Goal: Task Accomplishment & Management: Manage account settings

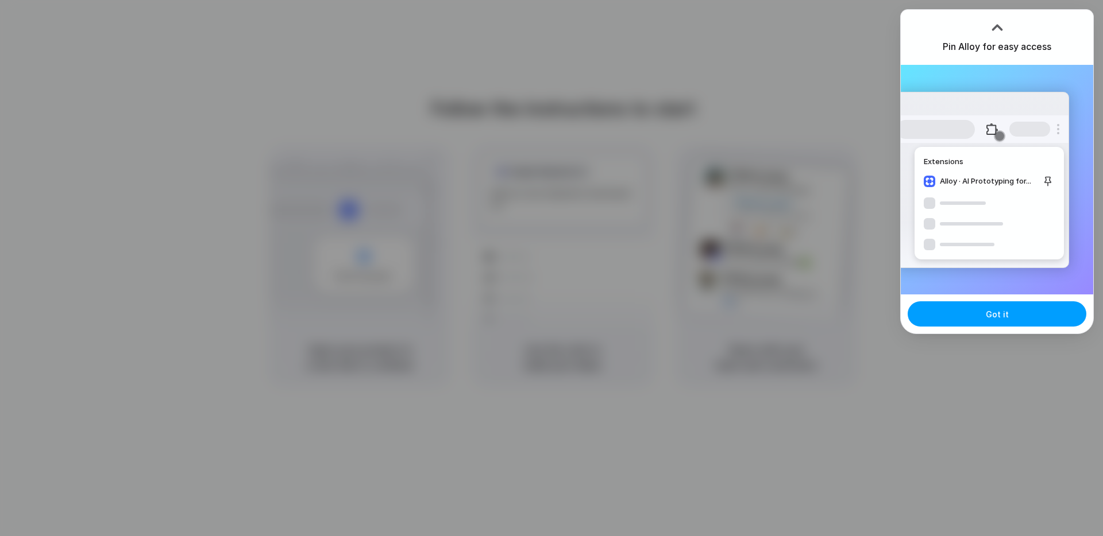
click at [979, 314] on button "Got it" at bounding box center [996, 314] width 179 height 25
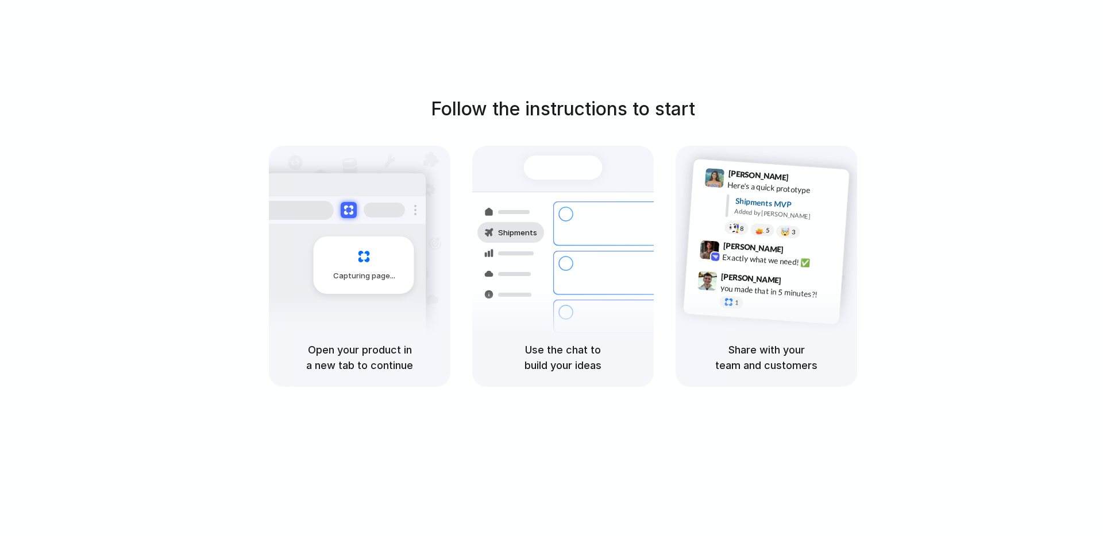
click at [367, 354] on h5 "Open your product in a new tab to continue" at bounding box center [360, 357] width 154 height 31
click at [339, 283] on div "Capturing page" at bounding box center [364, 265] width 101 height 57
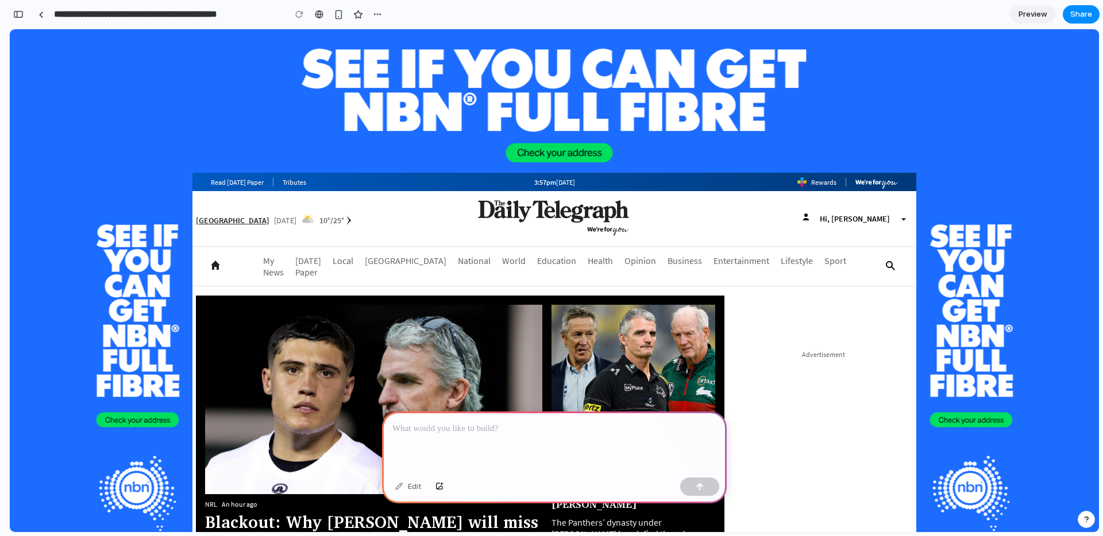
click at [499, 441] on div at bounding box center [554, 442] width 345 height 61
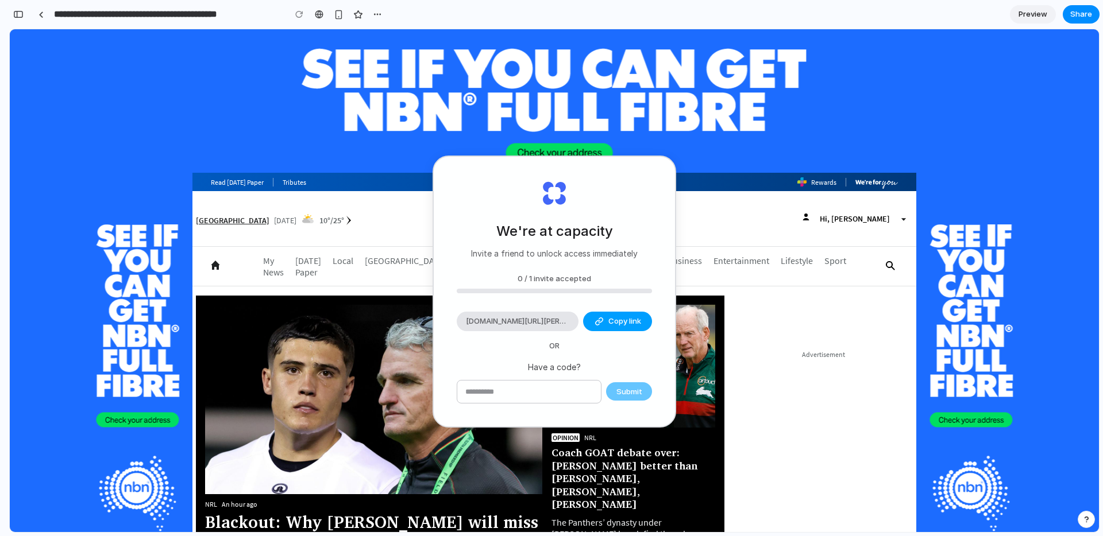
click at [628, 326] on span "Copy link" at bounding box center [624, 321] width 33 height 11
click at [549, 253] on p "Invite a friend to unlock access immediately" at bounding box center [554, 254] width 167 height 12
click at [562, 280] on div "0 / 1 invite accepted" at bounding box center [554, 278] width 195 height 11
click at [563, 222] on h2 "We're at capacity" at bounding box center [554, 231] width 117 height 21
drag, startPoint x: 562, startPoint y: 231, endPoint x: 538, endPoint y: 346, distance: 117.9
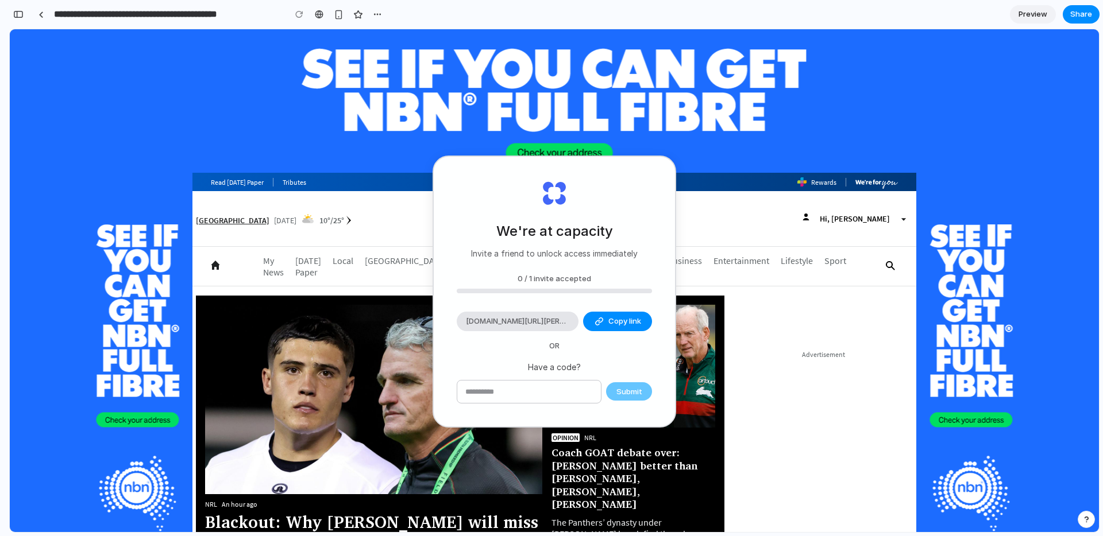
click at [562, 231] on h2 "We're at capacity" at bounding box center [554, 231] width 117 height 21
click at [523, 391] on input "text" at bounding box center [529, 392] width 144 height 23
click at [508, 271] on div "We're at capacity Invite a friend to unlock access immediately 0 / 1 invite acc…" at bounding box center [554, 292] width 241 height 270
click at [554, 278] on div "0 / 1 invite accepted" at bounding box center [554, 278] width 195 height 11
click at [611, 328] on button "Copy link" at bounding box center [617, 322] width 69 height 20
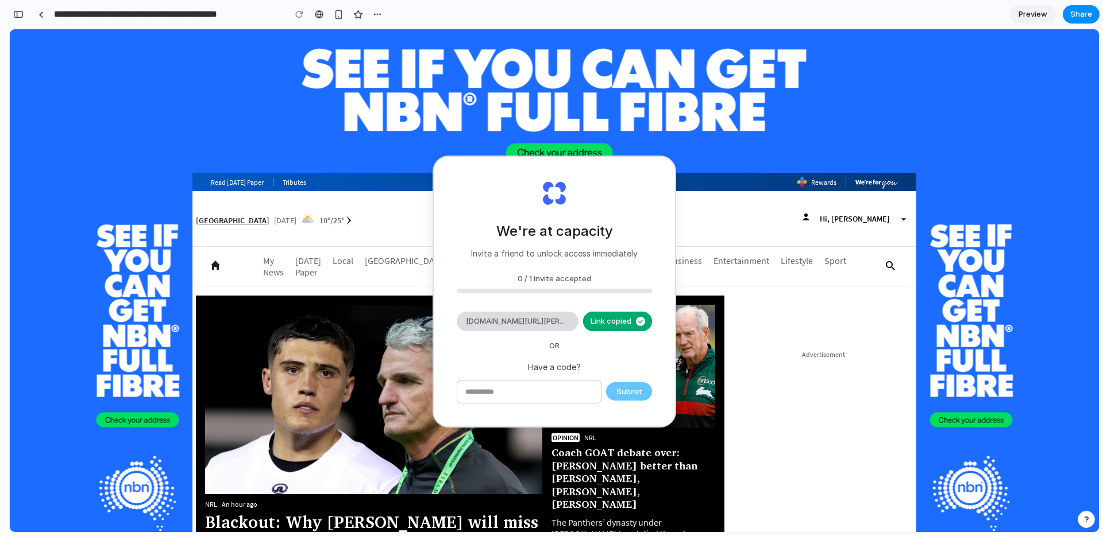
click at [515, 323] on span "alloy.app/invite/joseph-lee-JXFOCC" at bounding box center [517, 321] width 103 height 11
click at [577, 388] on input "text" at bounding box center [529, 392] width 144 height 23
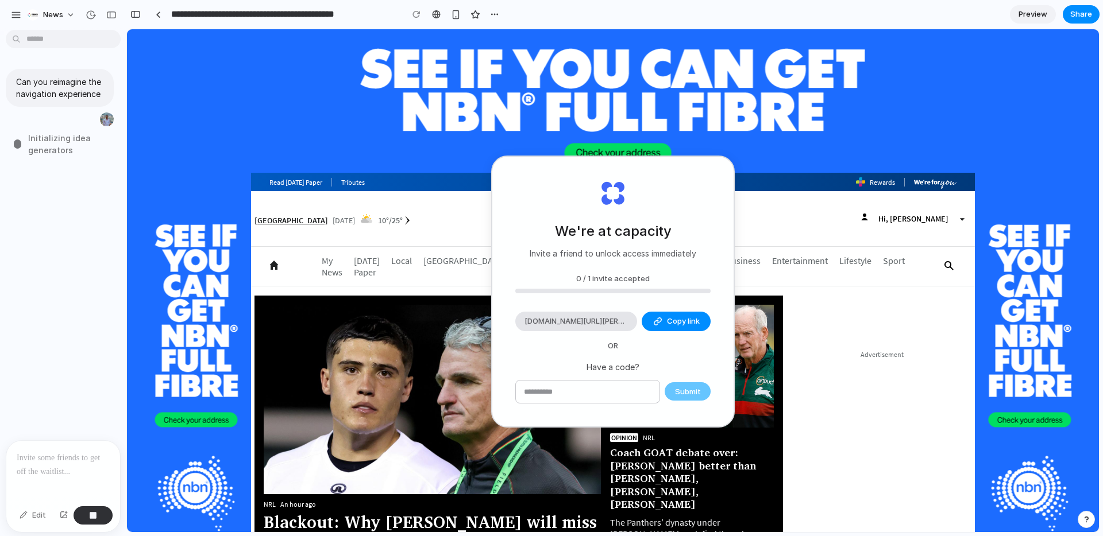
click at [52, 466] on div at bounding box center [63, 471] width 114 height 61
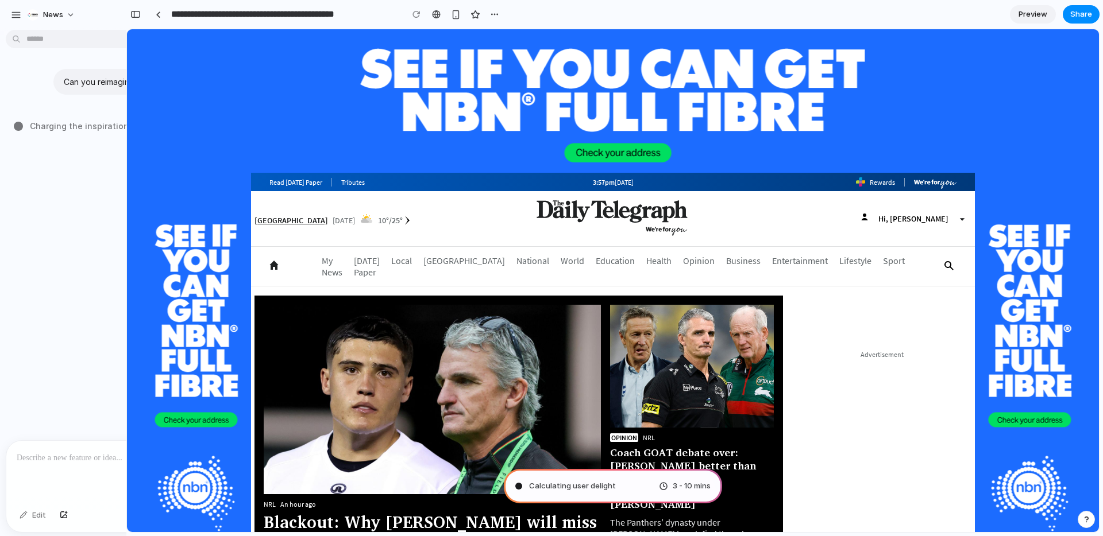
click at [56, 110] on div "Can you reimagine the navigation experience" at bounding box center [126, 92] width 240 height 47
click at [68, 18] on button "News" at bounding box center [51, 15] width 59 height 18
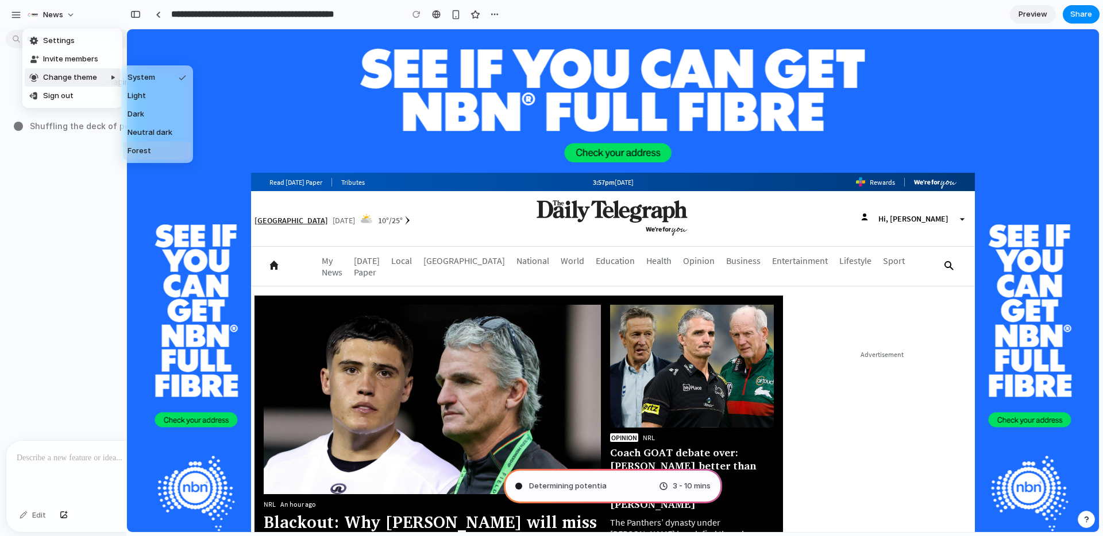
click at [150, 148] on li "Forest" at bounding box center [157, 151] width 68 height 18
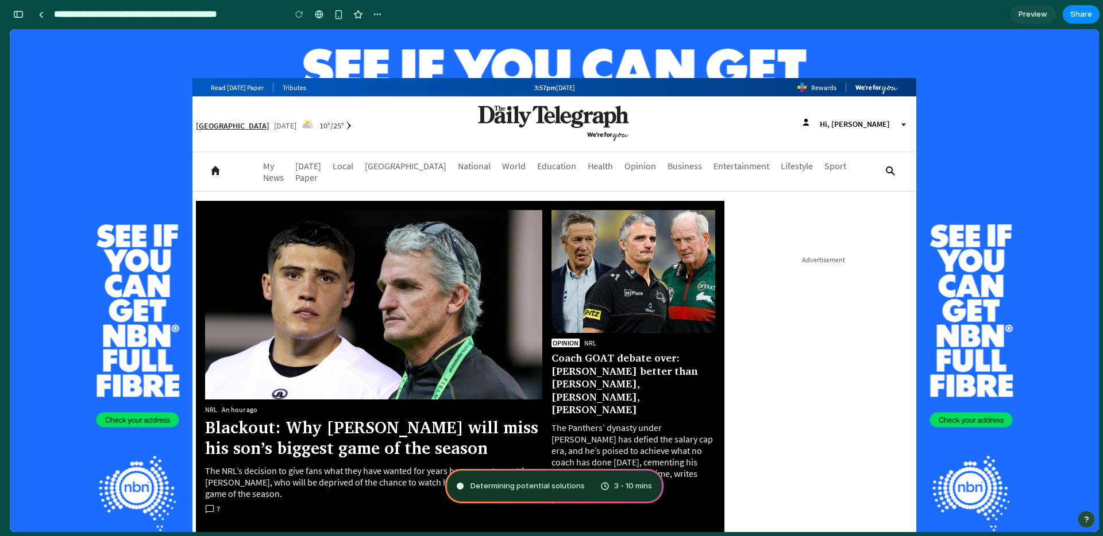
scroll to position [169, 0]
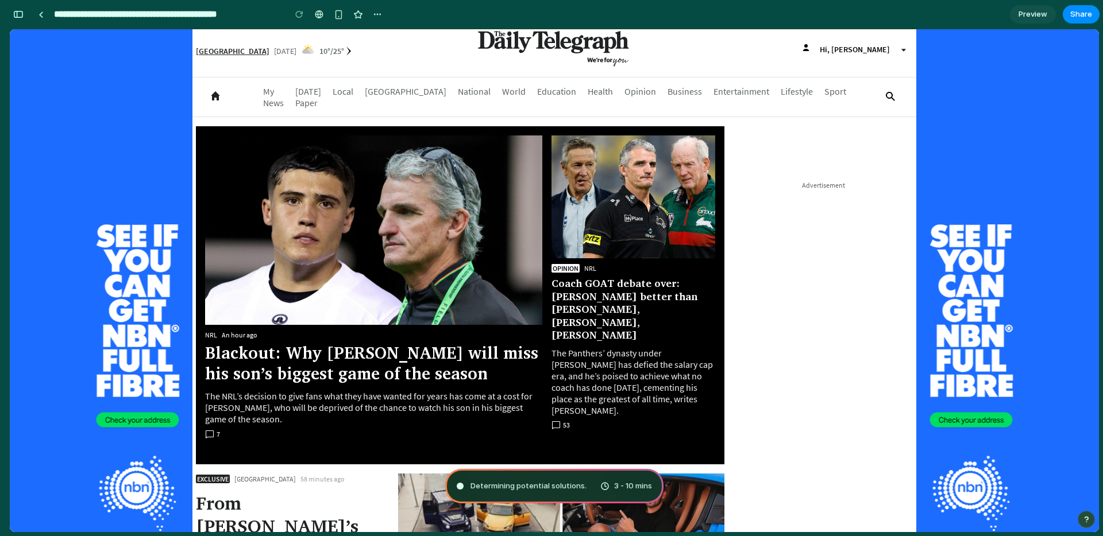
click at [544, 486] on span "Determining potential solutions ." at bounding box center [528, 486] width 116 height 11
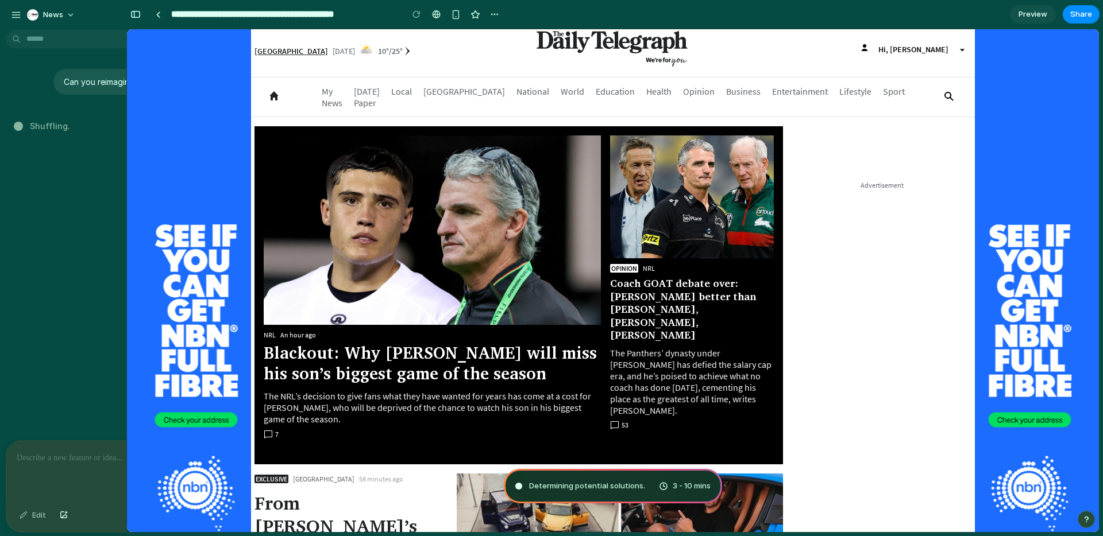
click at [54, 130] on span "Shuffling ." at bounding box center [50, 126] width 40 height 12
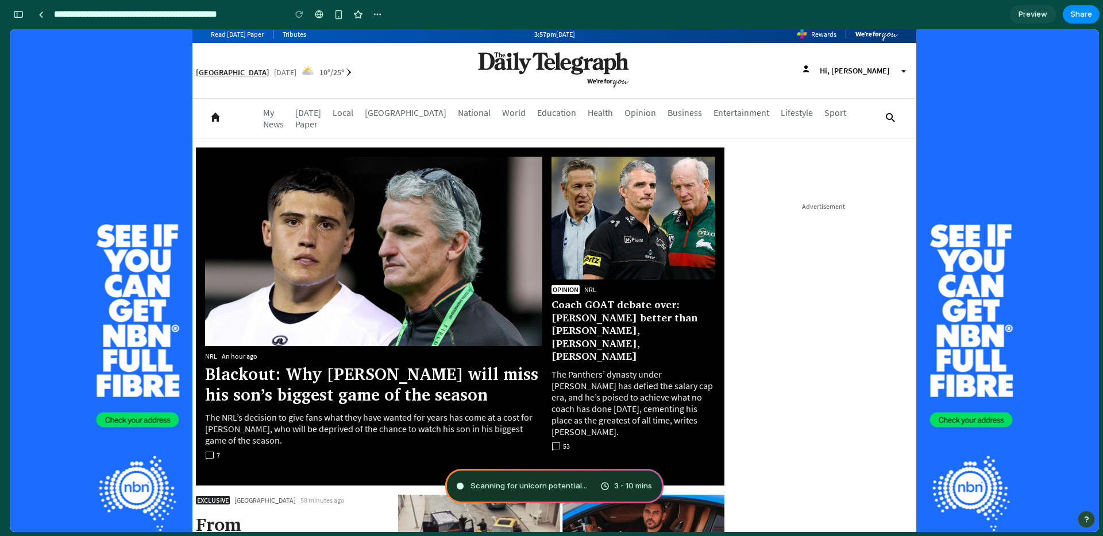
scroll to position [0, 0]
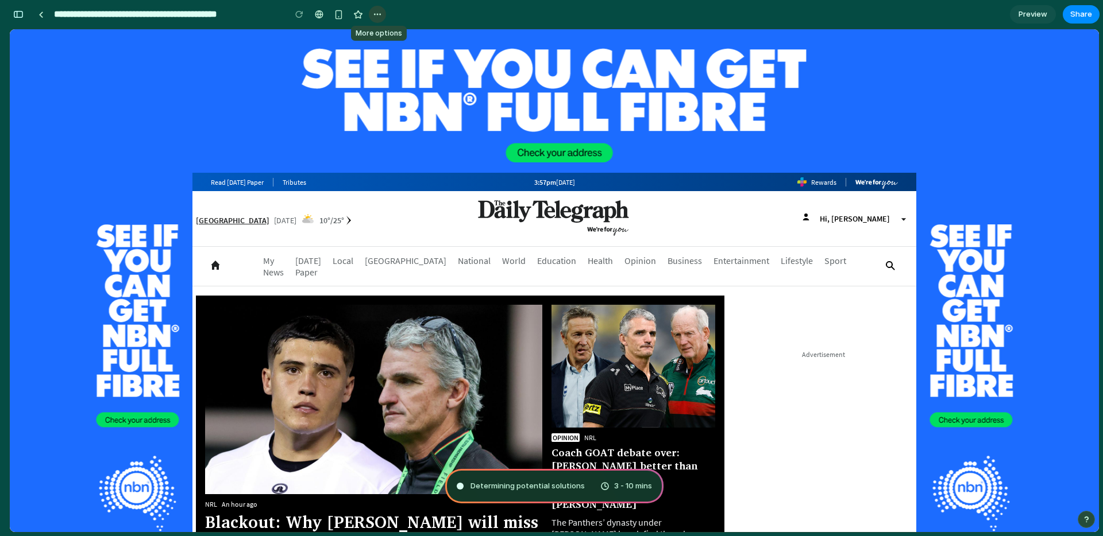
click at [380, 18] on div "button" at bounding box center [377, 14] width 9 height 9
click at [411, 17] on div "Duplicate Delete" at bounding box center [551, 268] width 1103 height 536
click at [25, 16] on button "button" at bounding box center [18, 14] width 18 height 18
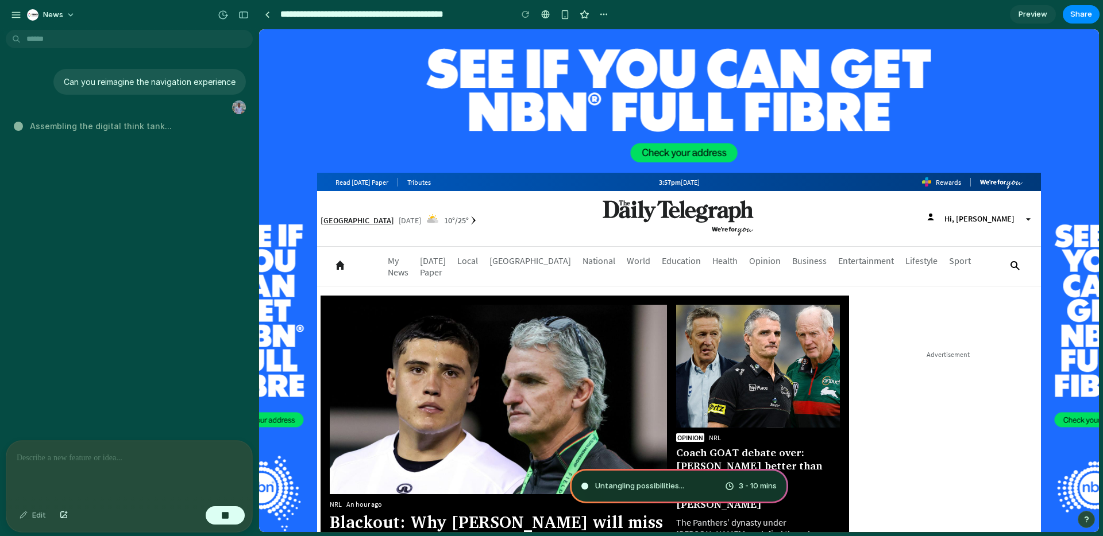
click at [654, 482] on span "Untangling possibilities ..." at bounding box center [639, 486] width 89 height 11
click at [6, 11] on div "News" at bounding box center [129, 14] width 258 height 28
click at [16, 14] on div "button" at bounding box center [16, 15] width 10 height 10
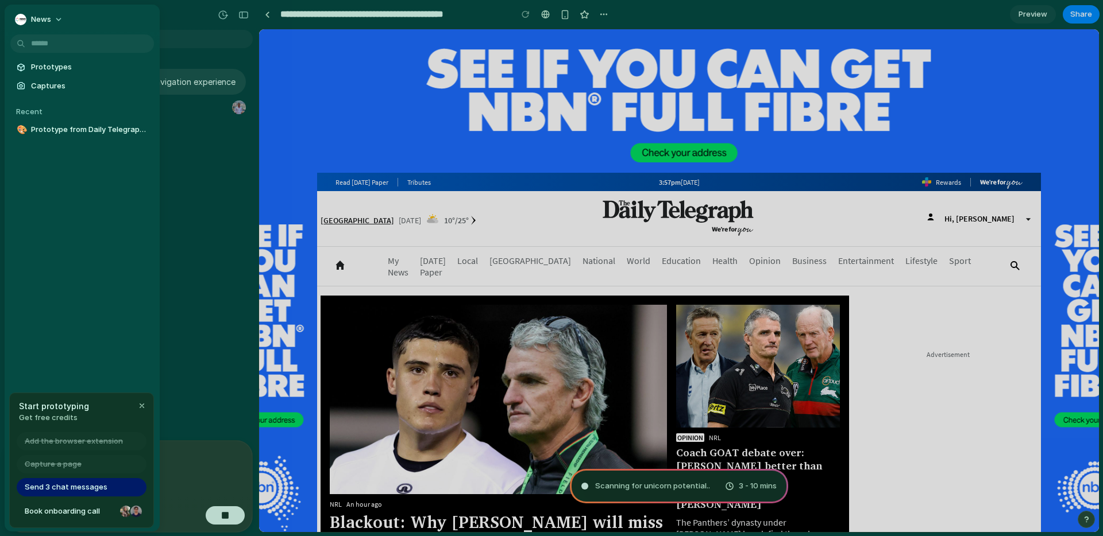
type input "**********"
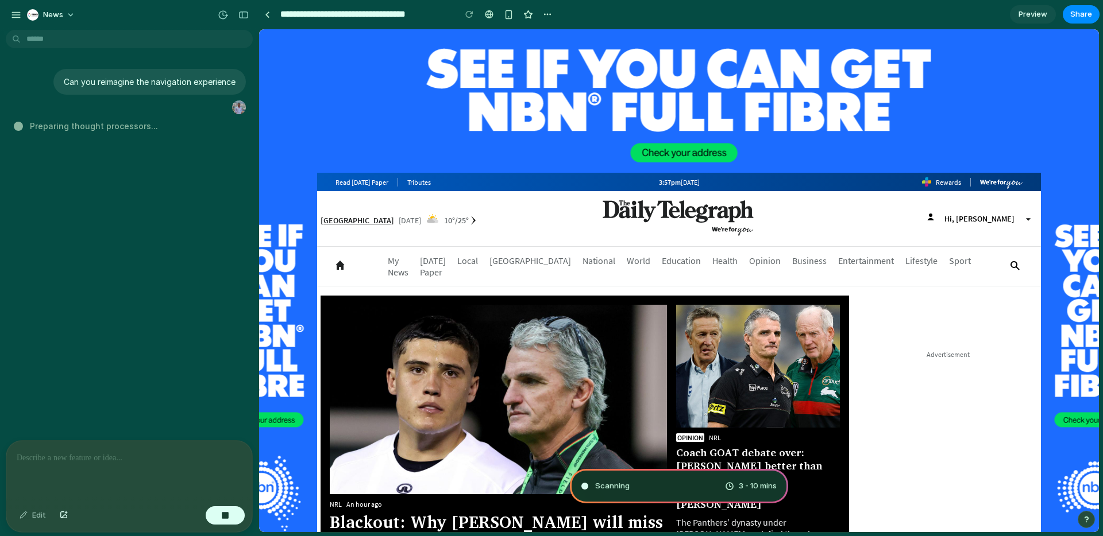
click at [64, 261] on div "Can you reimagine the navigation experience Preparing thought processors ..." at bounding box center [126, 237] width 252 height 406
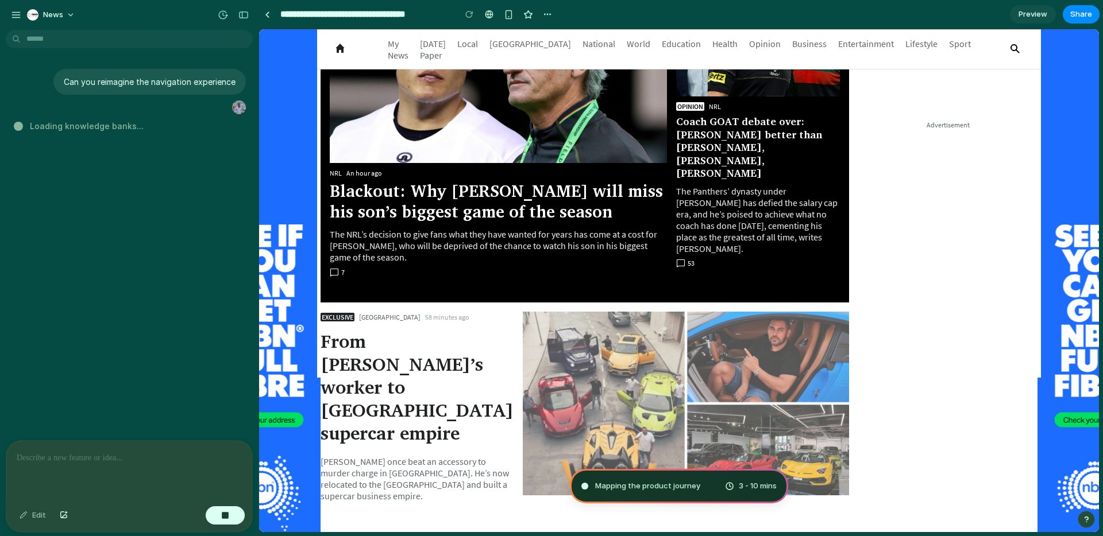
scroll to position [347, 0]
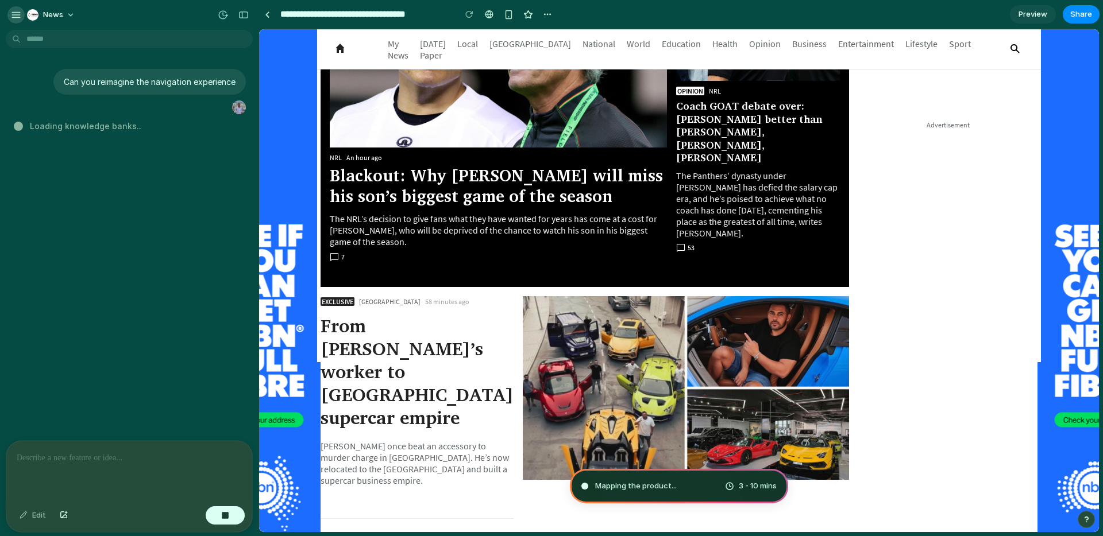
click at [13, 15] on div "button" at bounding box center [16, 15] width 10 height 10
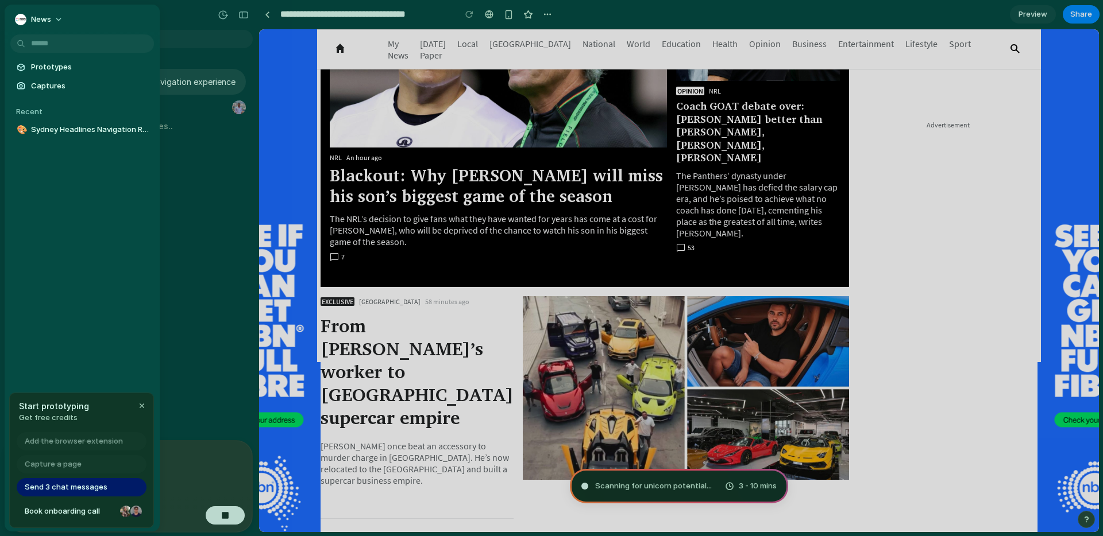
click at [88, 489] on span "Send 3 chat messages" at bounding box center [66, 487] width 83 height 11
click at [71, 489] on span "Send 3 chat messages" at bounding box center [66, 487] width 83 height 11
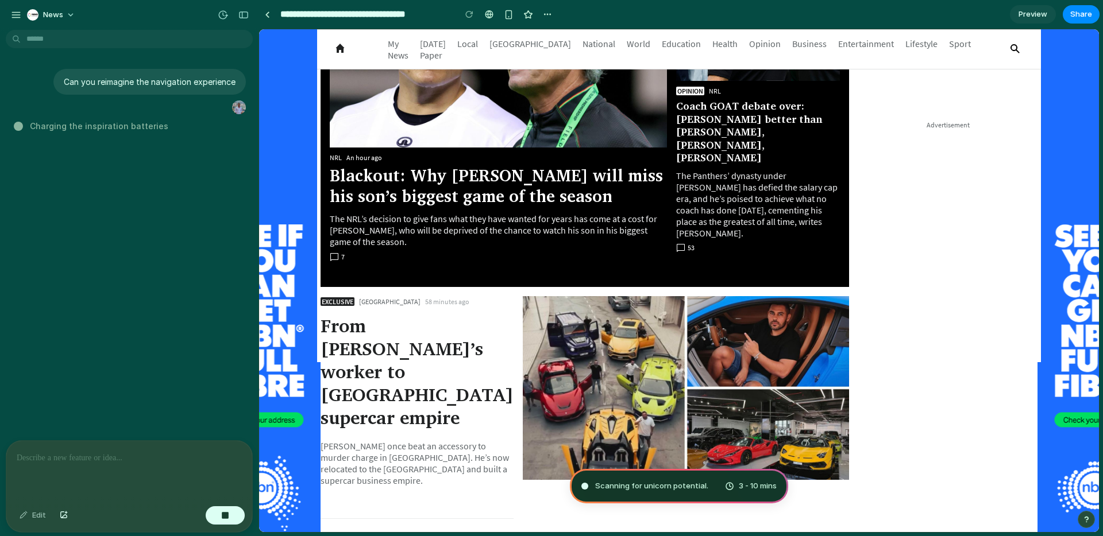
click at [102, 473] on div at bounding box center [129, 471] width 246 height 61
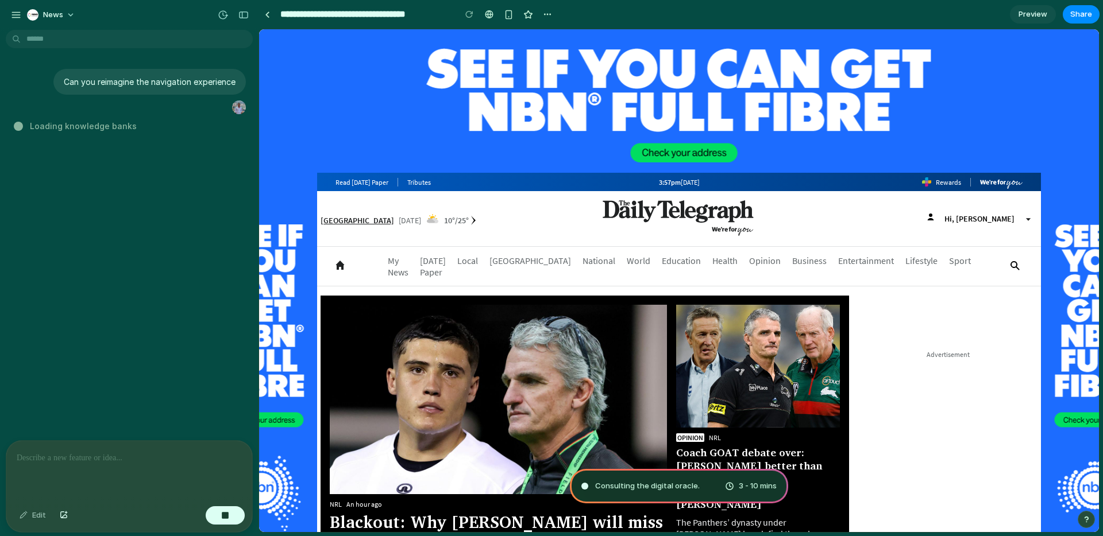
click at [10, 25] on div "News" at bounding box center [129, 14] width 258 height 28
click at [11, 18] on div "button" at bounding box center [16, 15] width 10 height 10
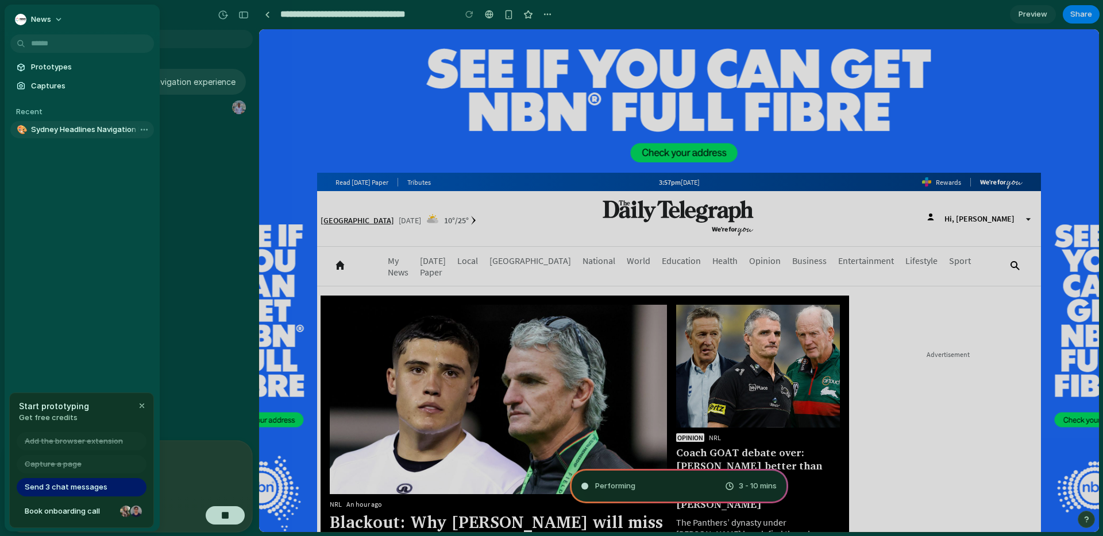
click at [43, 130] on span "Sydney Headlines Navigation Redesign" at bounding box center [90, 129] width 118 height 11
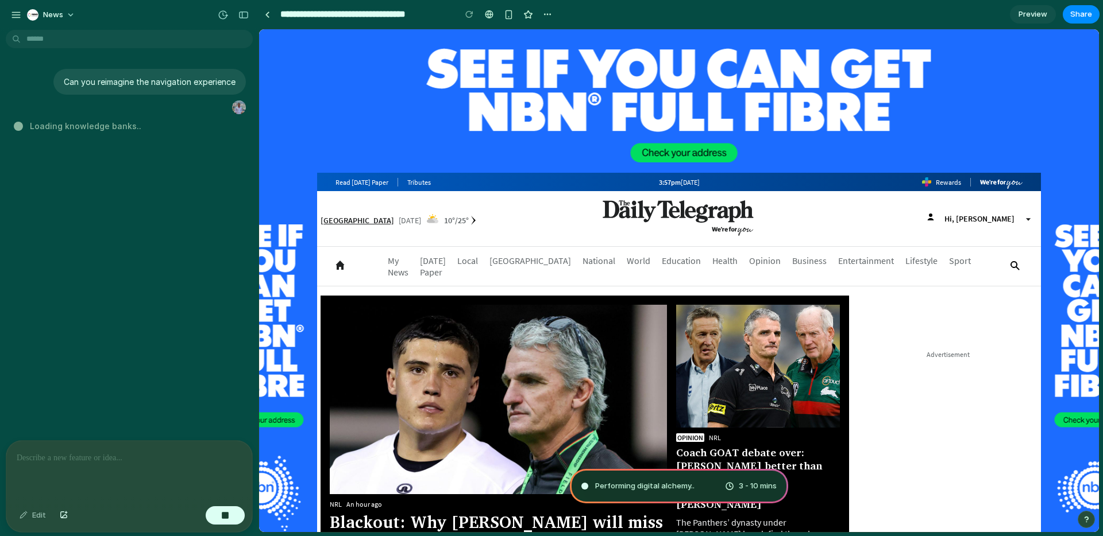
click at [87, 450] on div at bounding box center [129, 471] width 246 height 61
click at [150, 177] on div "Can you reimagine the navigation experience Dusting off the thinking cap ..." at bounding box center [126, 237] width 252 height 406
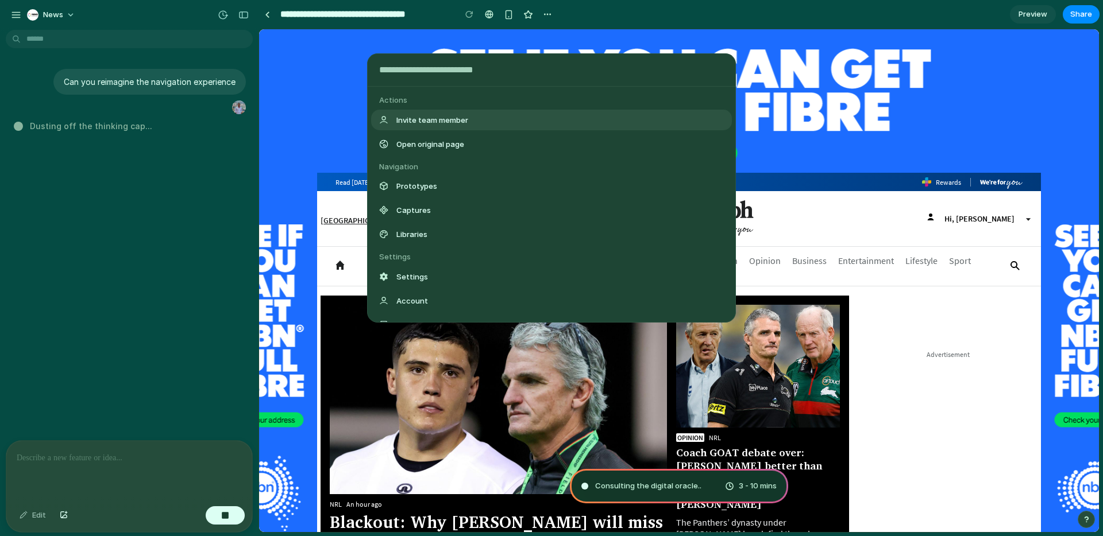
click at [56, 32] on body "**********" at bounding box center [551, 268] width 1103 height 536
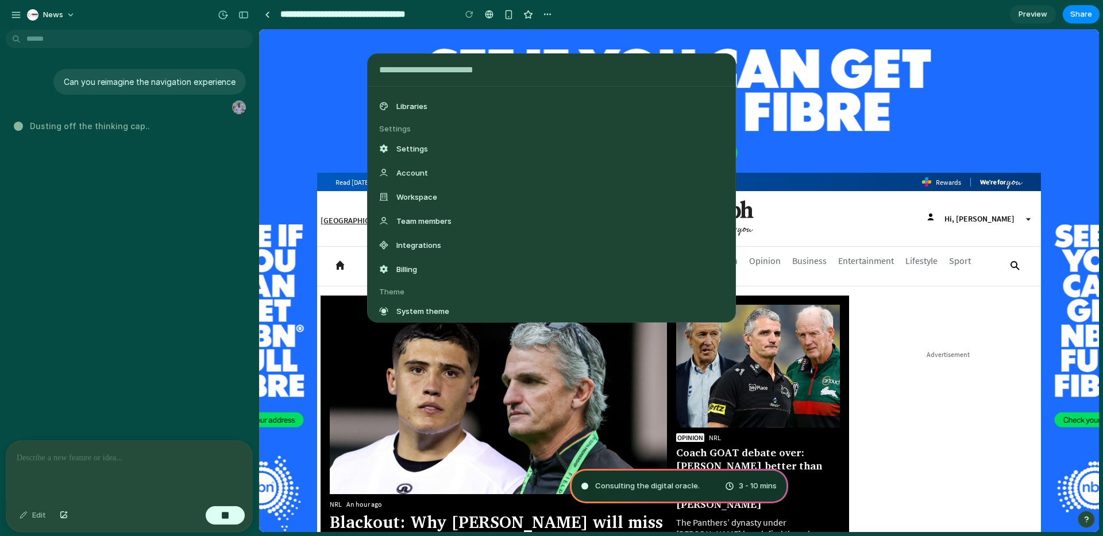
scroll to position [145, 0]
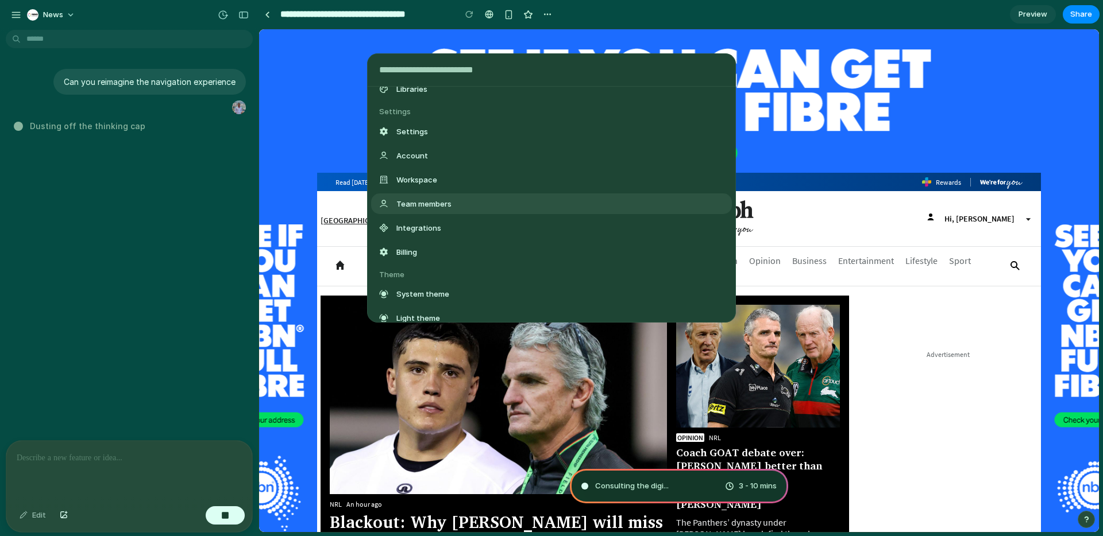
click at [137, 33] on div "Actions Invite team member Open original page Navigation Prototypes Captures Li…" at bounding box center [551, 268] width 1103 height 536
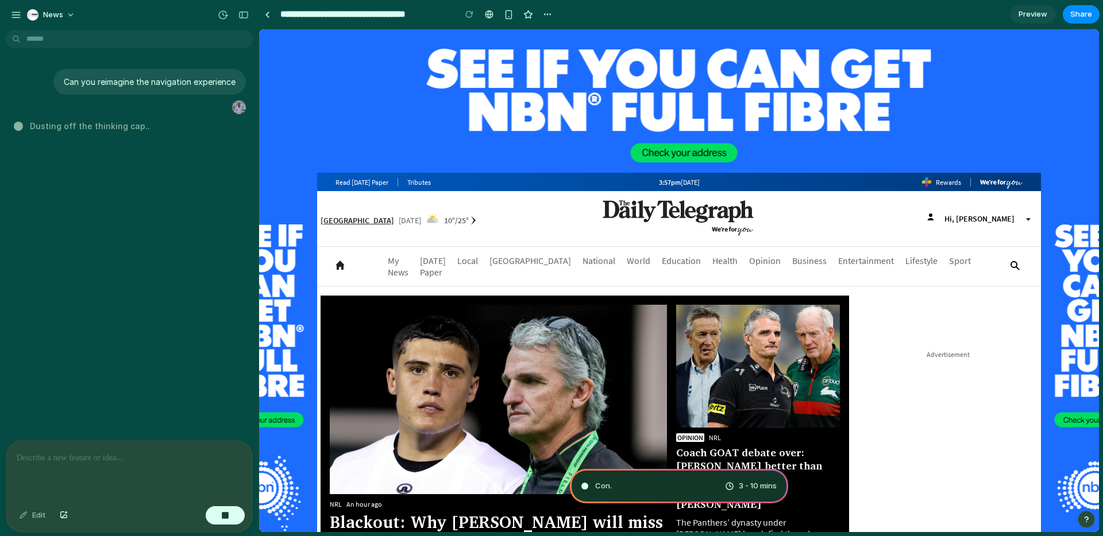
click at [112, 6] on div "News" at bounding box center [129, 14] width 258 height 28
click at [60, 14] on span "News" at bounding box center [53, 14] width 20 height 11
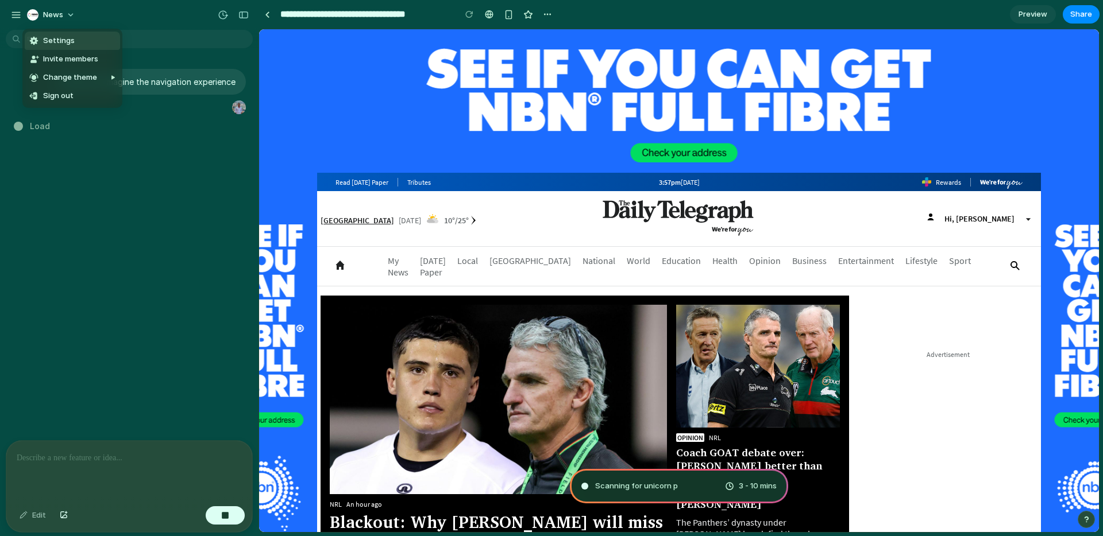
click at [69, 16] on div "Settings Invite members Change theme Sign out" at bounding box center [551, 268] width 1103 height 536
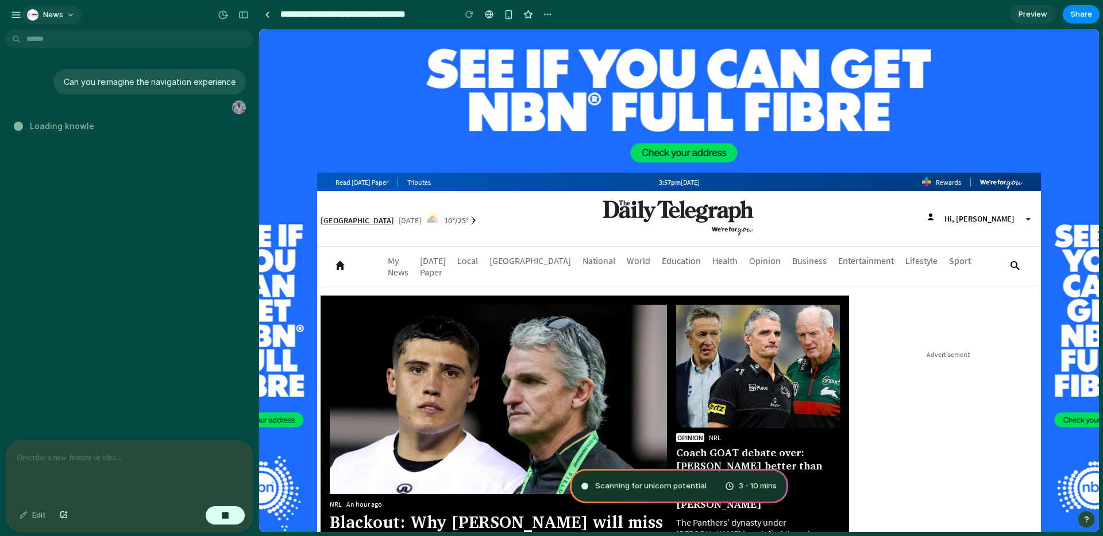
click at [69, 18] on button "News" at bounding box center [51, 15] width 59 height 18
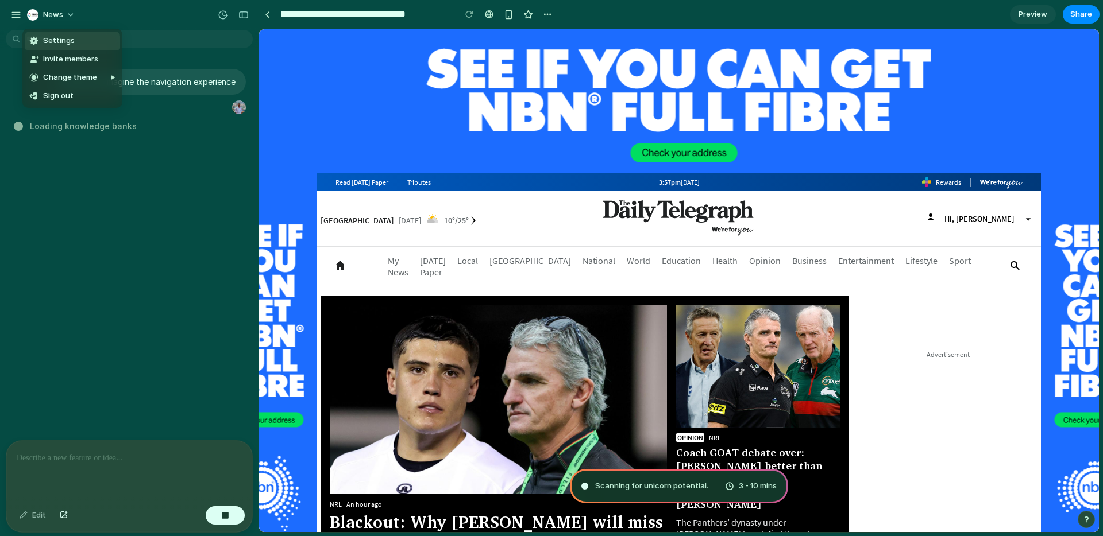
click at [73, 38] on li "Settings" at bounding box center [72, 41] width 95 height 18
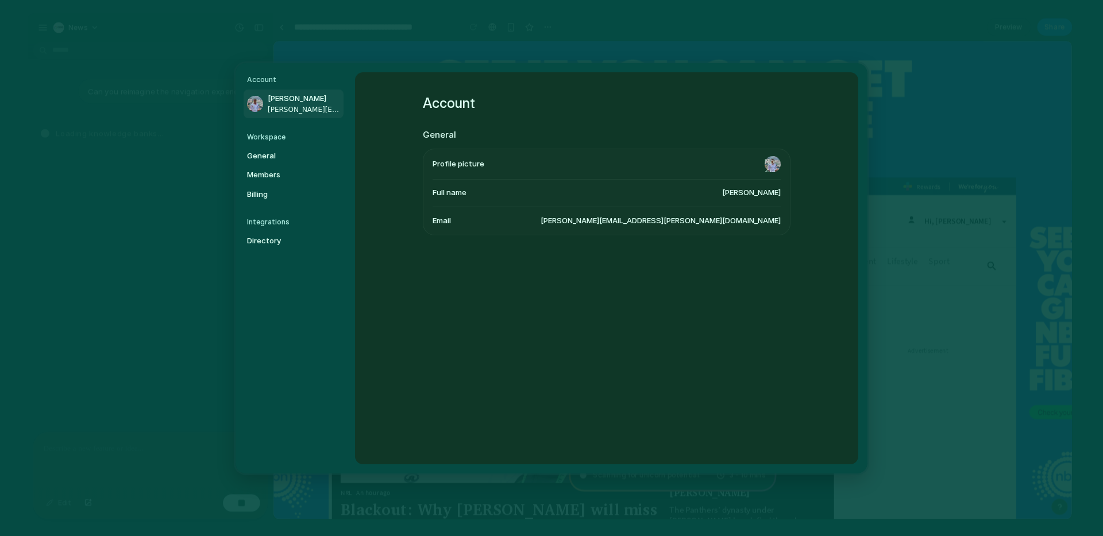
click at [298, 142] on div "Workspace General Members Billing" at bounding box center [295, 168] width 96 height 72
click at [284, 157] on span "General" at bounding box center [284, 155] width 74 height 11
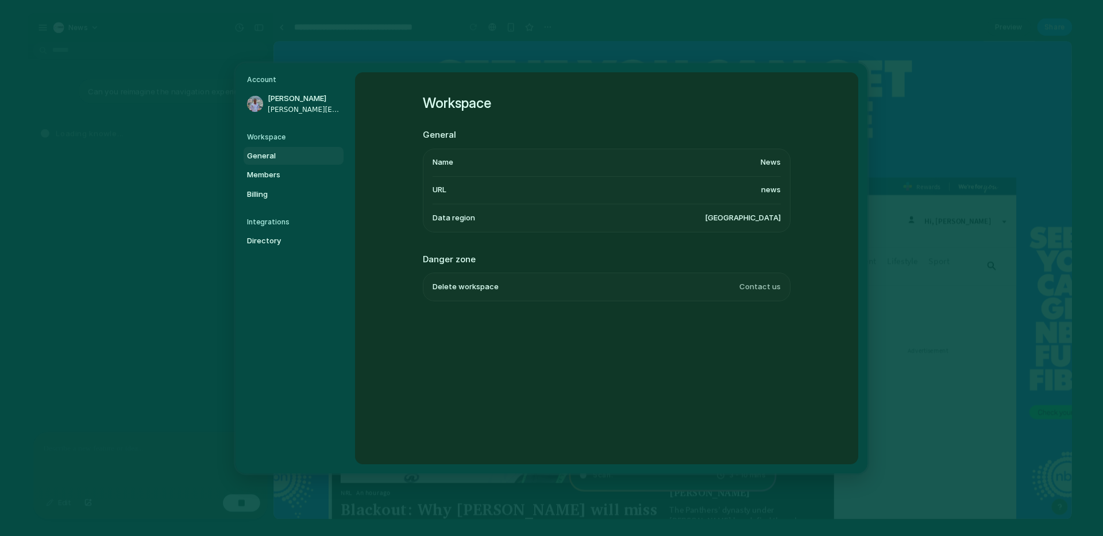
click at [616, 218] on li "Data region United States" at bounding box center [606, 218] width 348 height 28
click at [759, 219] on span "United States" at bounding box center [743, 217] width 76 height 11
click at [269, 183] on link "Members" at bounding box center [294, 175] width 100 height 18
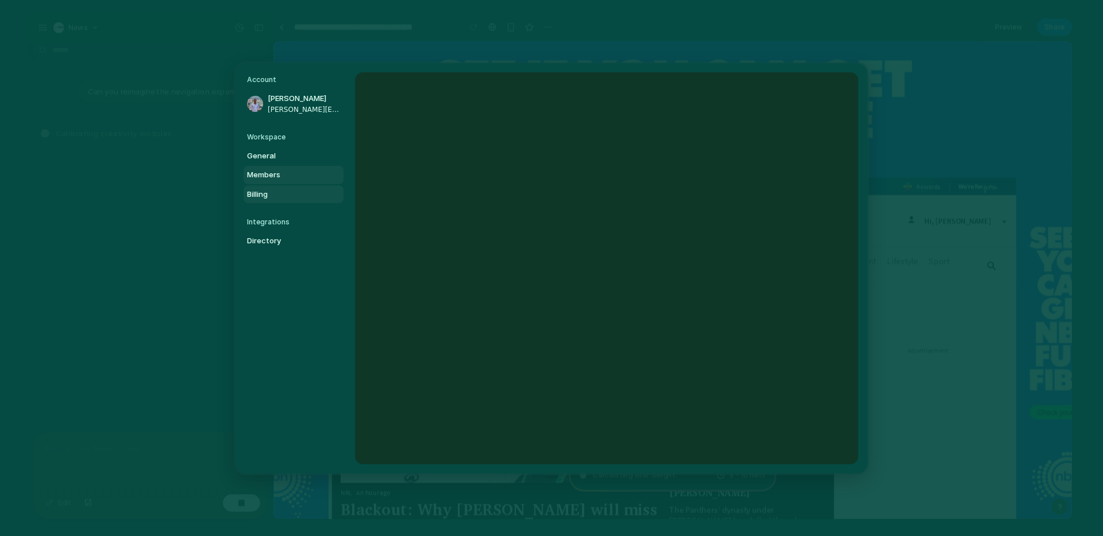
click at [271, 195] on span "Billing" at bounding box center [284, 193] width 74 height 11
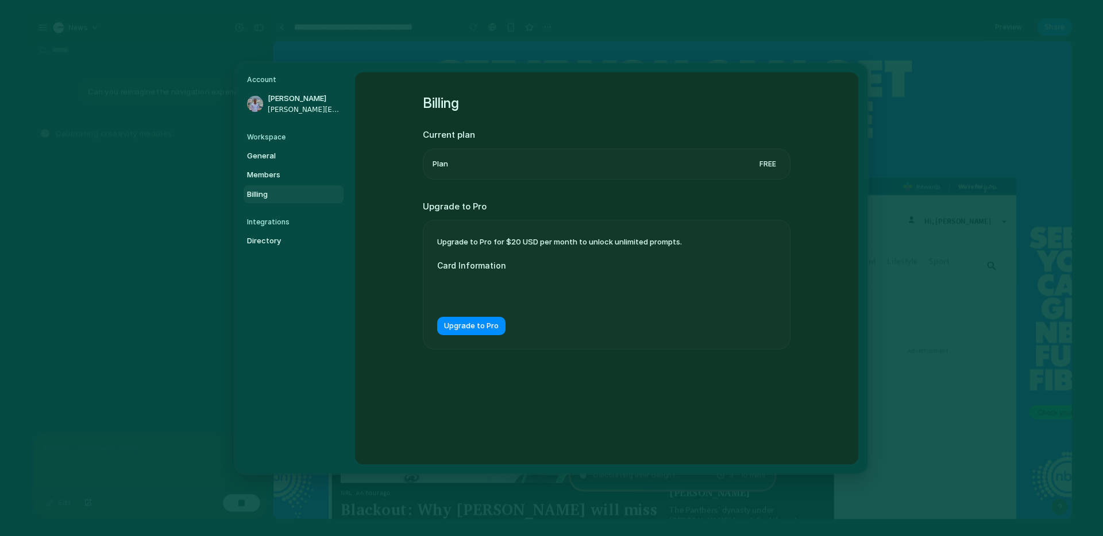
click at [281, 250] on nav "Account Joseph Lee joseph.lee@news.com.au Workspace General Members Billing Int…" at bounding box center [294, 268] width 119 height 411
click at [282, 238] on span "Directory" at bounding box center [284, 240] width 74 height 11
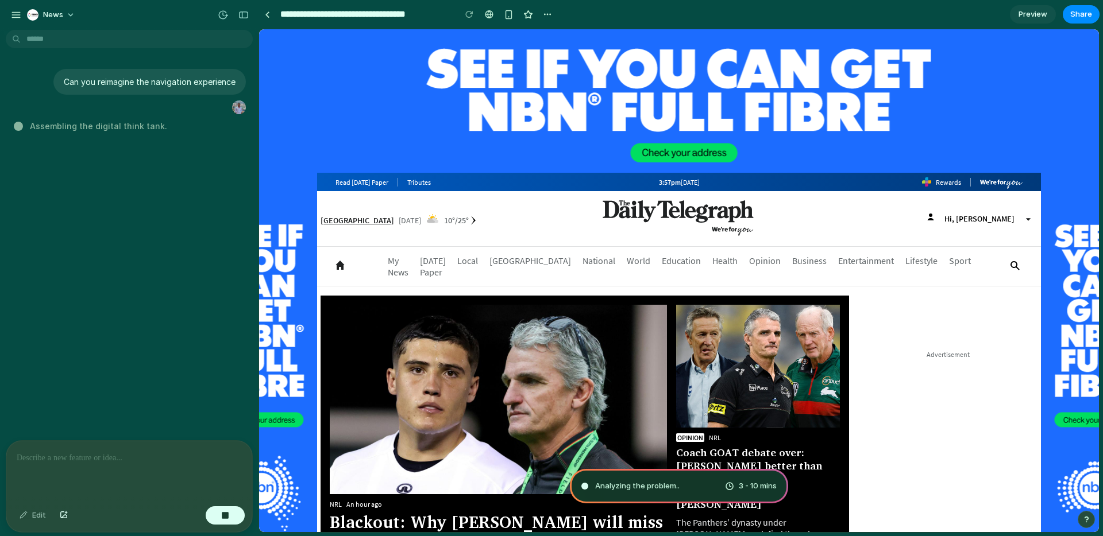
click at [165, 125] on div "Assembling the digital think tank ." at bounding box center [133, 126] width 238 height 12
click at [115, 179] on div "Can you reimagine the navigation experience Assembling the digital th" at bounding box center [126, 237] width 252 height 406
click at [100, 462] on p at bounding box center [129, 458] width 225 height 14
click at [801, 221] on header "Sydney Today 10 °/ 25 ° Set your local weather ** Subscribe Sign In Hi, Joseph …" at bounding box center [679, 218] width 724 height 55
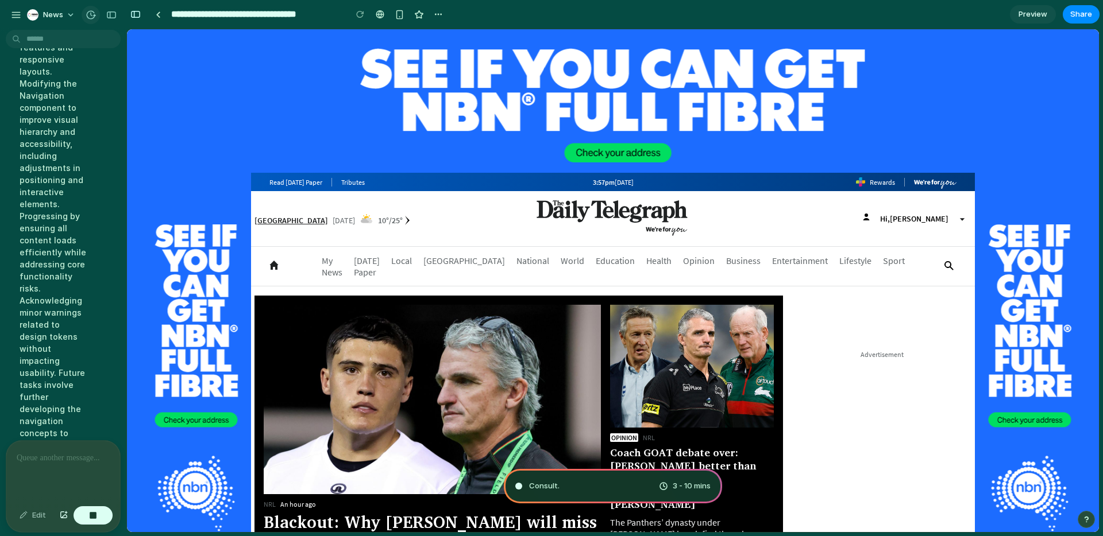
scroll to position [290, 0]
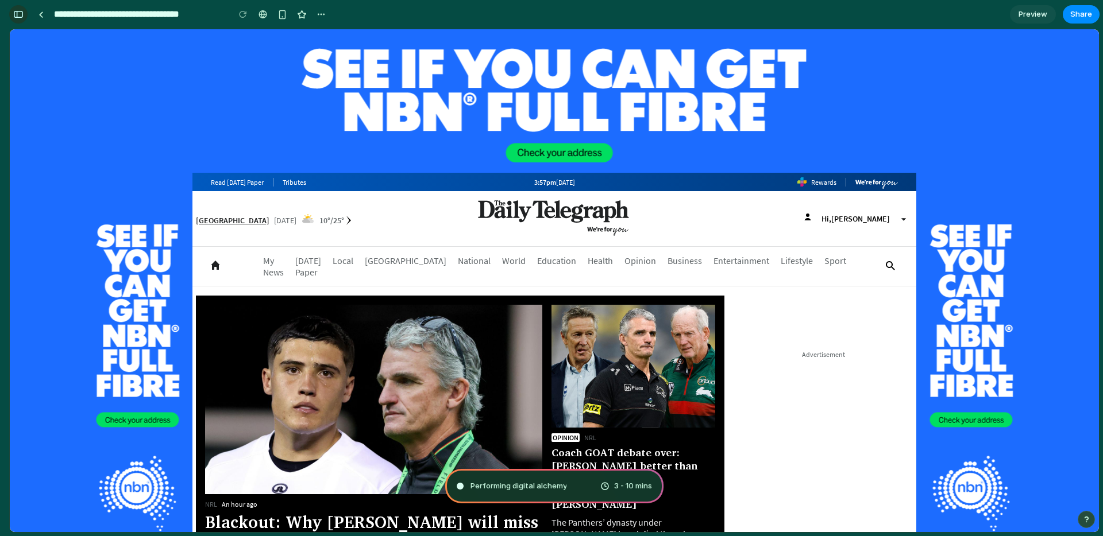
click at [21, 15] on div "button" at bounding box center [18, 14] width 10 height 8
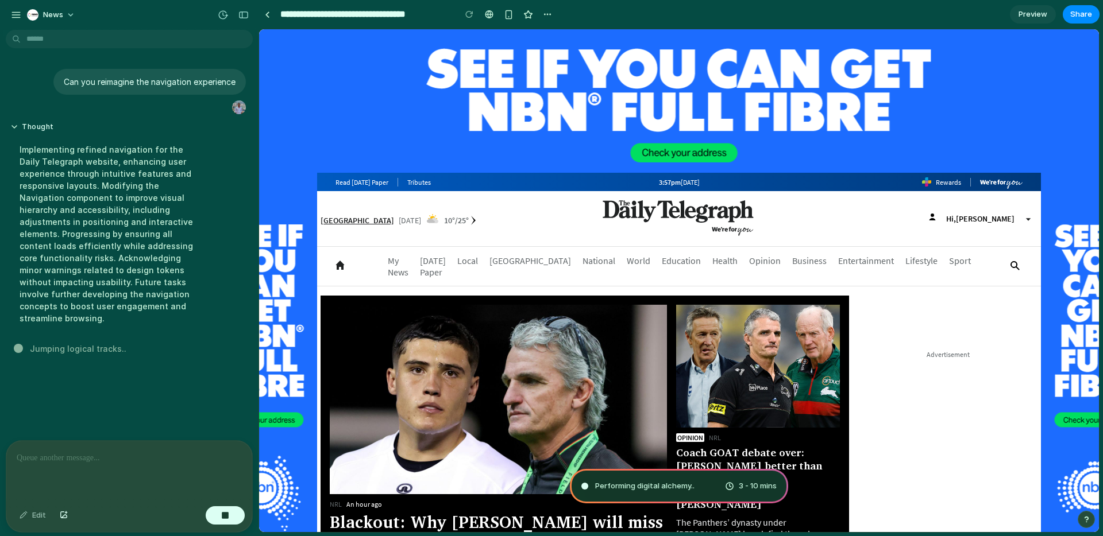
click at [563, 221] on img at bounding box center [678, 218] width 239 height 37
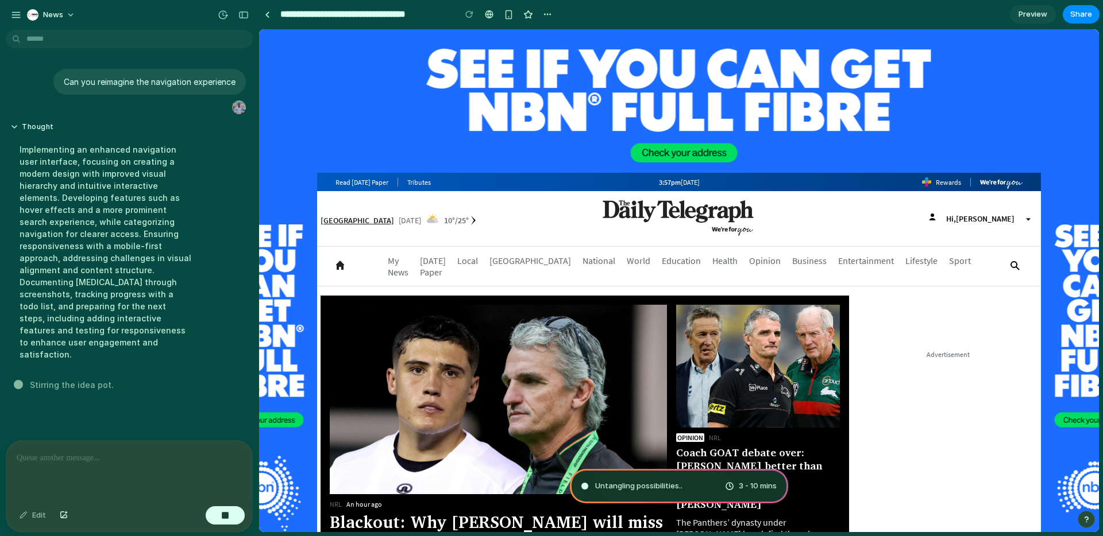
click at [557, 206] on header "Sydney Today 10 °/ 25 ° Set your local weather Sign In Hi, Joseph Read Today's …" at bounding box center [679, 218] width 724 height 55
click at [760, 265] on link "Opinion" at bounding box center [764, 261] width 43 height 28
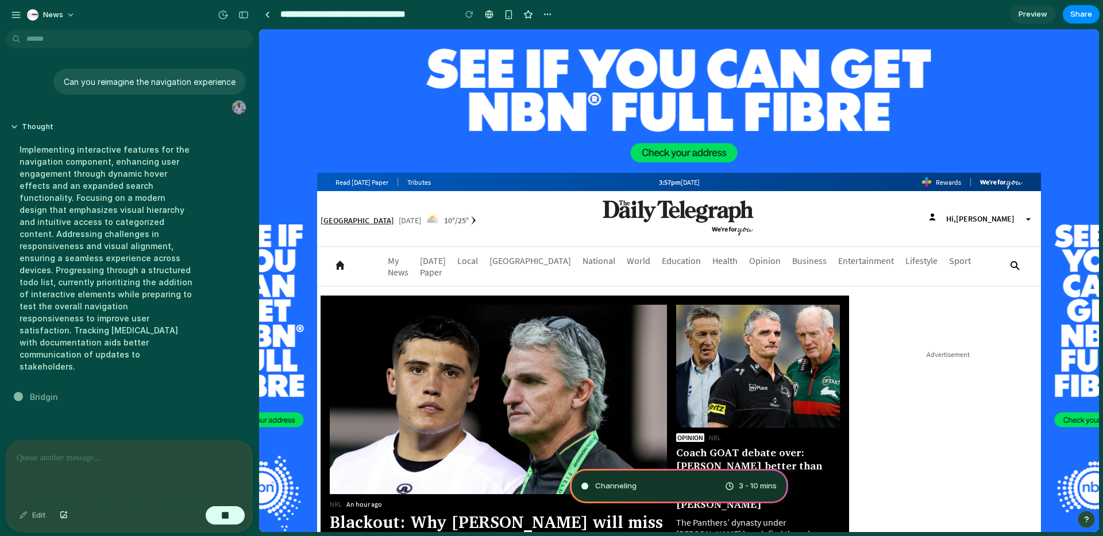
click at [131, 365] on div "Can you reimagine the navigation experience Thought Implementing interactive fe…" at bounding box center [126, 237] width 252 height 406
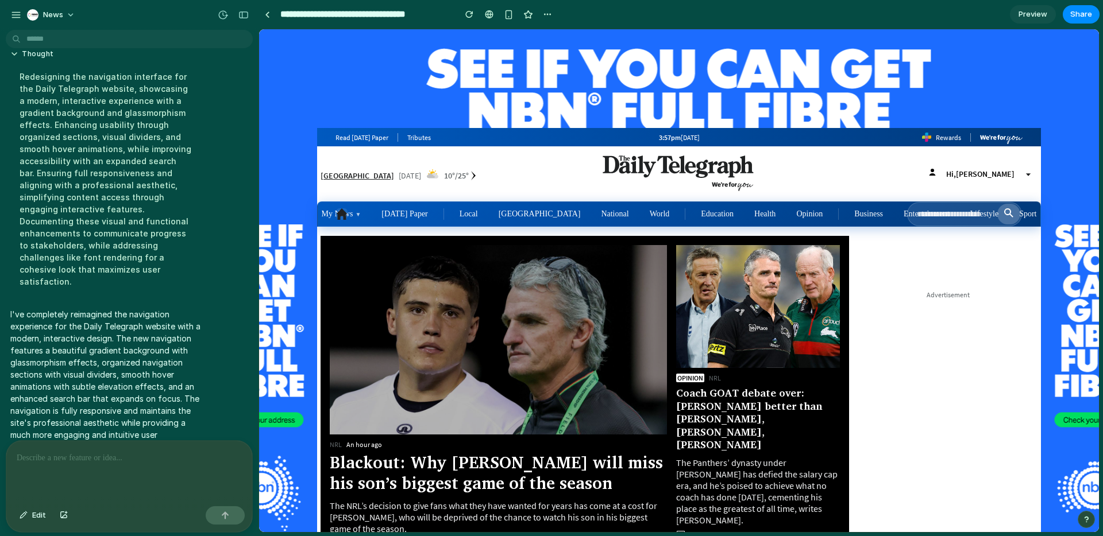
scroll to position [71, 0]
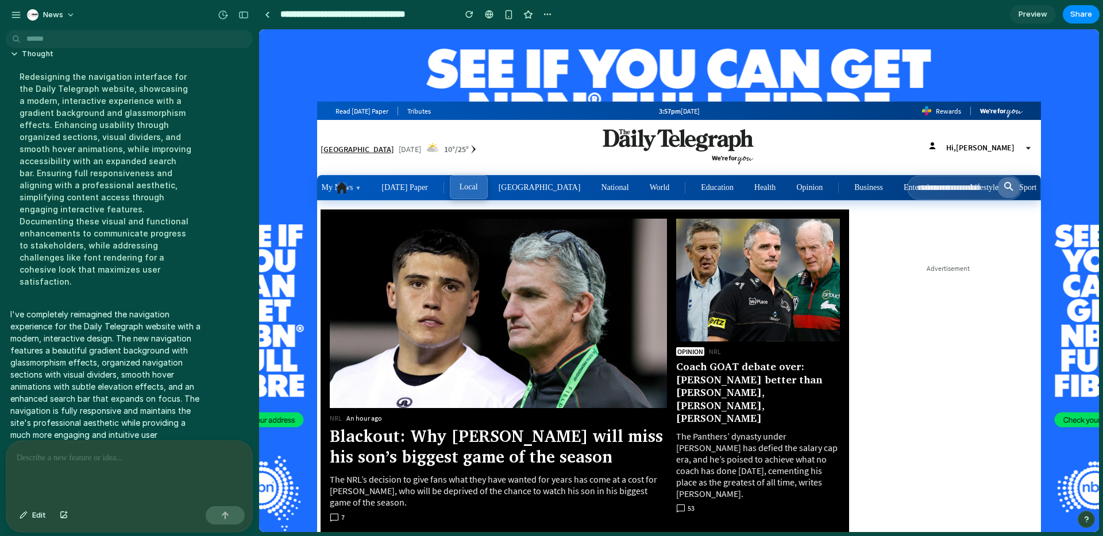
click at [465, 190] on link "Local" at bounding box center [469, 187] width 38 height 24
click at [367, 187] on link "My News ▼" at bounding box center [341, 187] width 59 height 24
click at [1013, 190] on icon "submit" at bounding box center [1009, 186] width 10 height 10
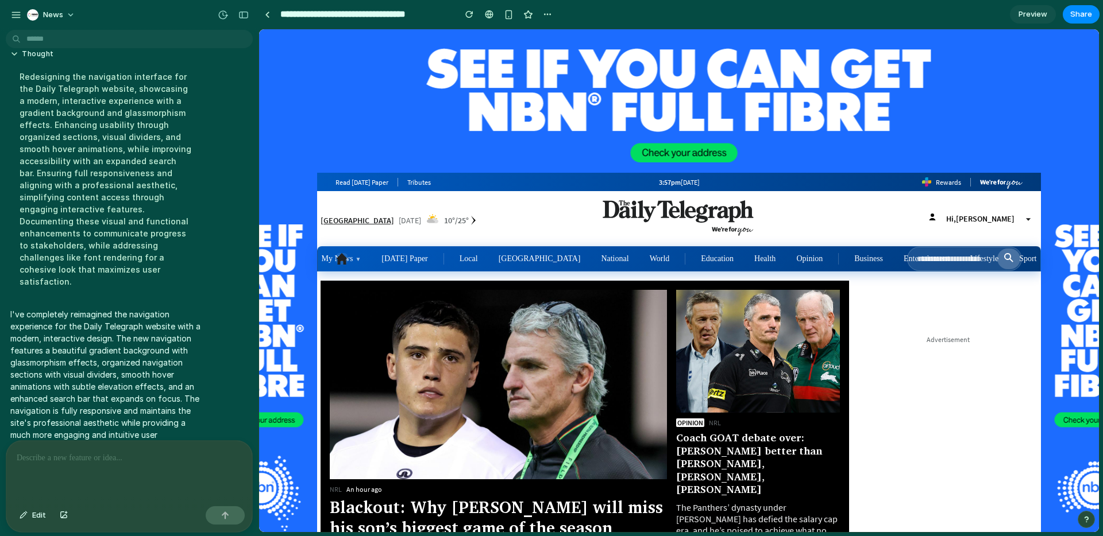
click at [1010, 190] on icon at bounding box center [1001, 182] width 43 height 18
click at [1008, 256] on icon "submit" at bounding box center [1009, 258] width 10 height 10
click at [1005, 258] on use "submit" at bounding box center [1008, 257] width 9 height 9
click at [894, 258] on link "Entertainment" at bounding box center [926, 258] width 65 height 24
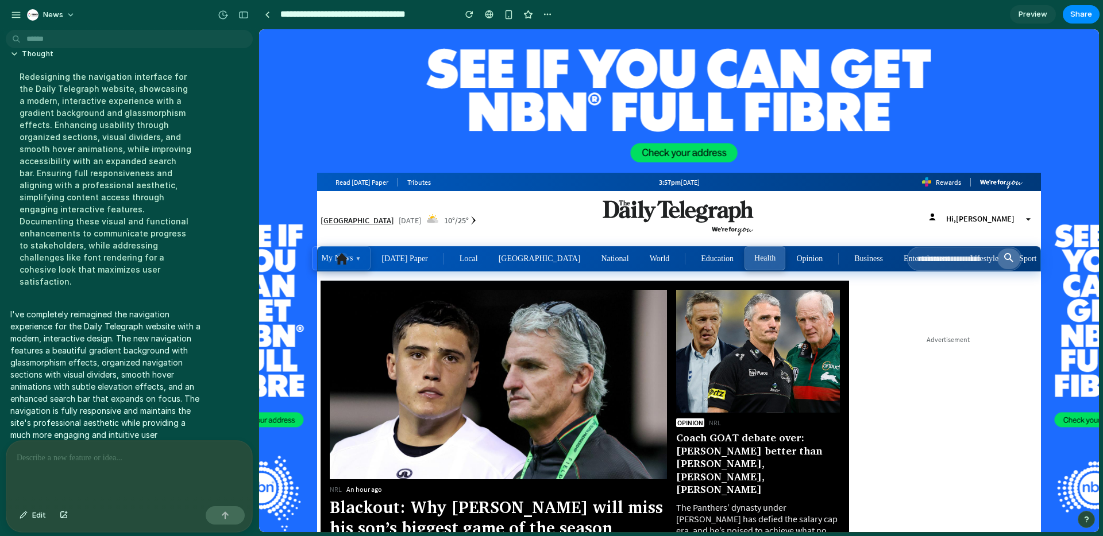
click at [744, 259] on link "Health" at bounding box center [764, 258] width 41 height 24
click at [786, 262] on link "Opinion" at bounding box center [809, 258] width 46 height 24
click at [894, 260] on link "Entertainment" at bounding box center [926, 258] width 65 height 24
click at [978, 262] on input "text" at bounding box center [951, 259] width 88 height 21
click at [640, 258] on link "World" at bounding box center [660, 258] width 40 height 24
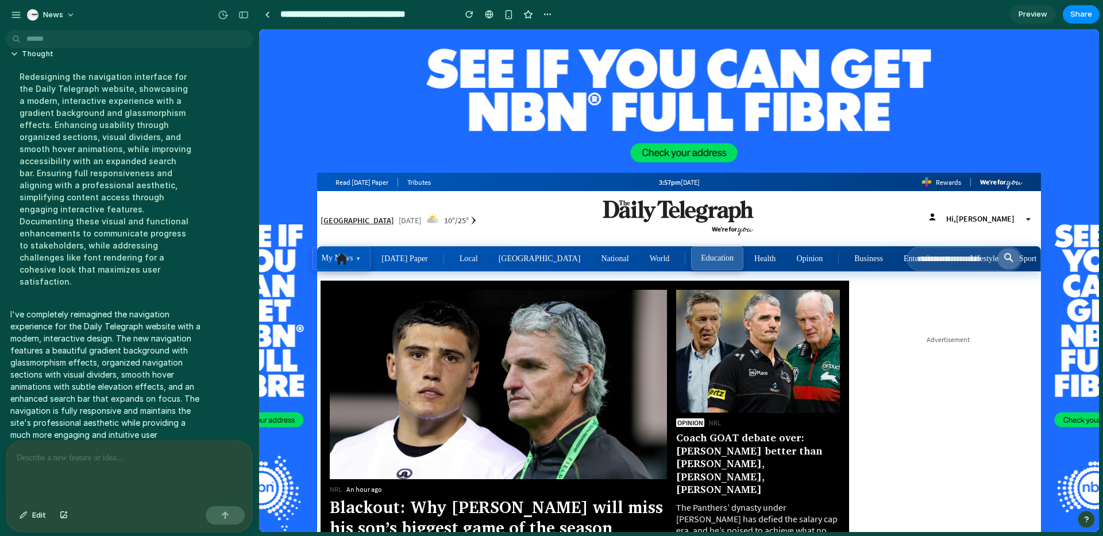
drag, startPoint x: 642, startPoint y: 260, endPoint x: 524, endPoint y: 254, distance: 117.9
click at [691, 260] on link "Education" at bounding box center [717, 258] width 52 height 24
click at [415, 257] on link "Today's Paper" at bounding box center [404, 258] width 65 height 24
click at [361, 260] on span "▼" at bounding box center [358, 259] width 6 height 6
click at [1013, 260] on icon "submit" at bounding box center [1009, 258] width 10 height 10
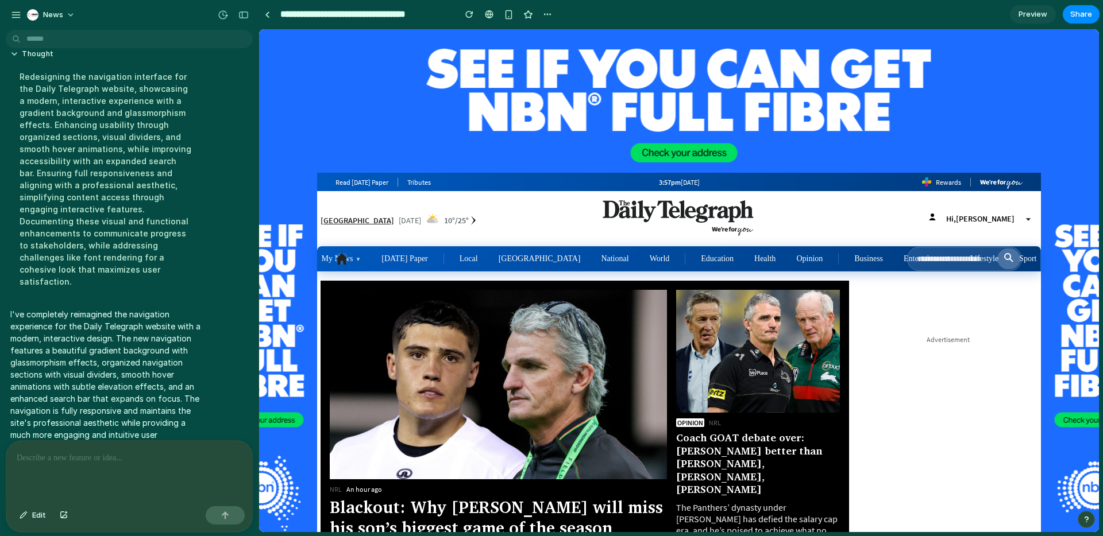
click at [113, 466] on div at bounding box center [129, 471] width 246 height 61
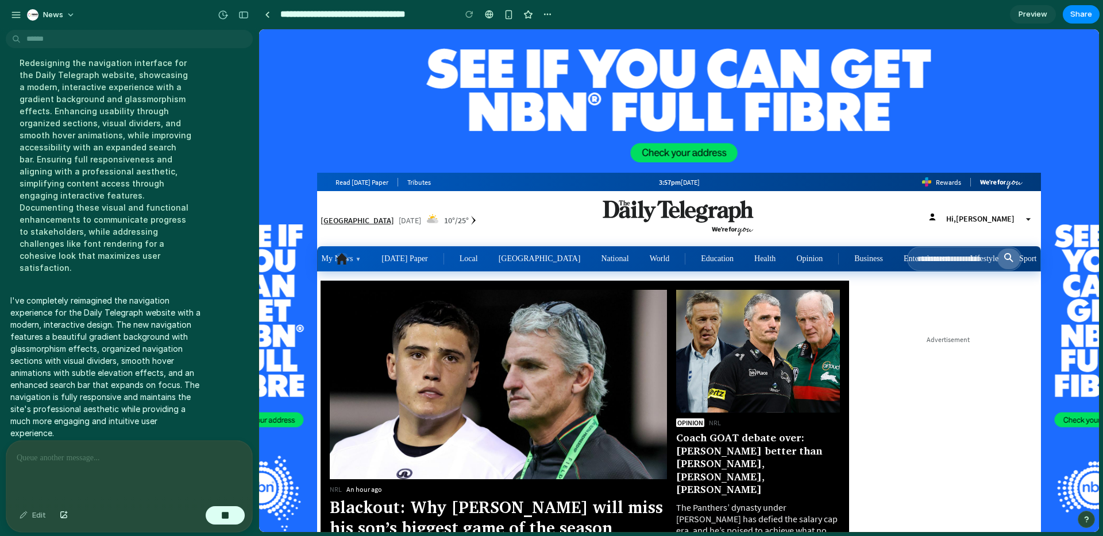
scroll to position [167, 0]
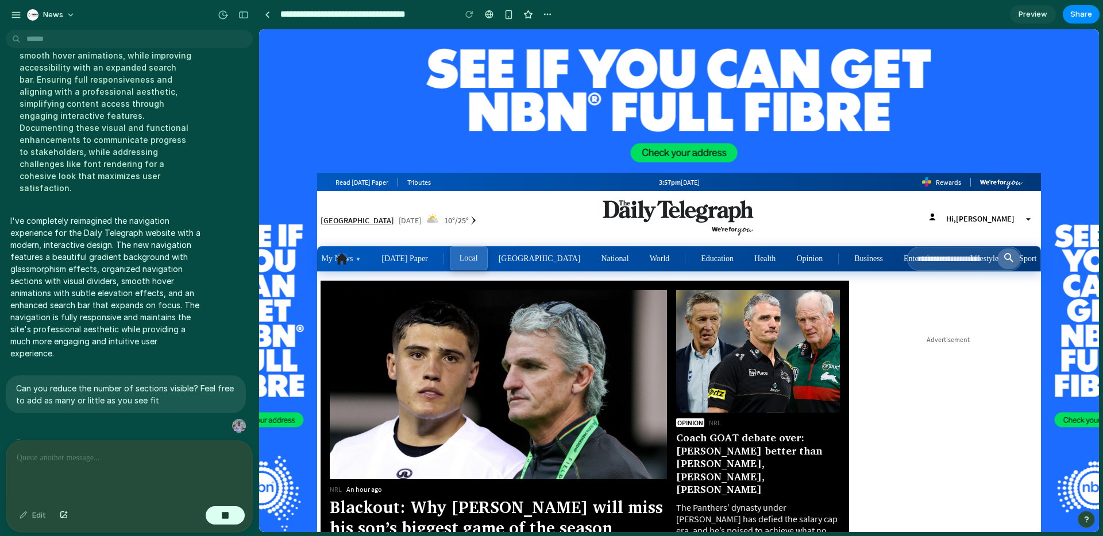
click at [476, 257] on link "Local" at bounding box center [469, 258] width 38 height 24
click at [517, 257] on link "NSW" at bounding box center [540, 258] width 102 height 24
click at [358, 258] on link "My News ▼" at bounding box center [341, 258] width 59 height 24
click at [492, 217] on div "Sydney Today 10 °/ 25 °" at bounding box center [439, 219] width 239 height 14
click at [130, 439] on span "Readying the problem-solving toolkit .." at bounding box center [108, 445] width 156 height 12
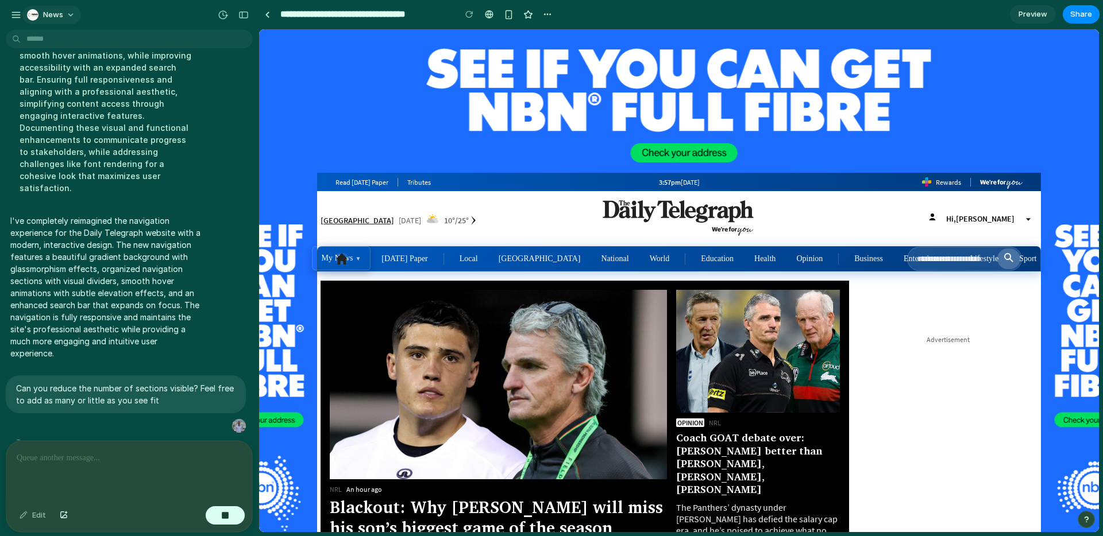
click at [49, 18] on span "News" at bounding box center [53, 14] width 20 height 11
click at [196, 163] on div "Settings Invite members Change theme Sign out" at bounding box center [551, 268] width 1103 height 536
click at [15, 11] on div "button" at bounding box center [16, 15] width 10 height 10
click at [16, 13] on div "button" at bounding box center [16, 15] width 10 height 10
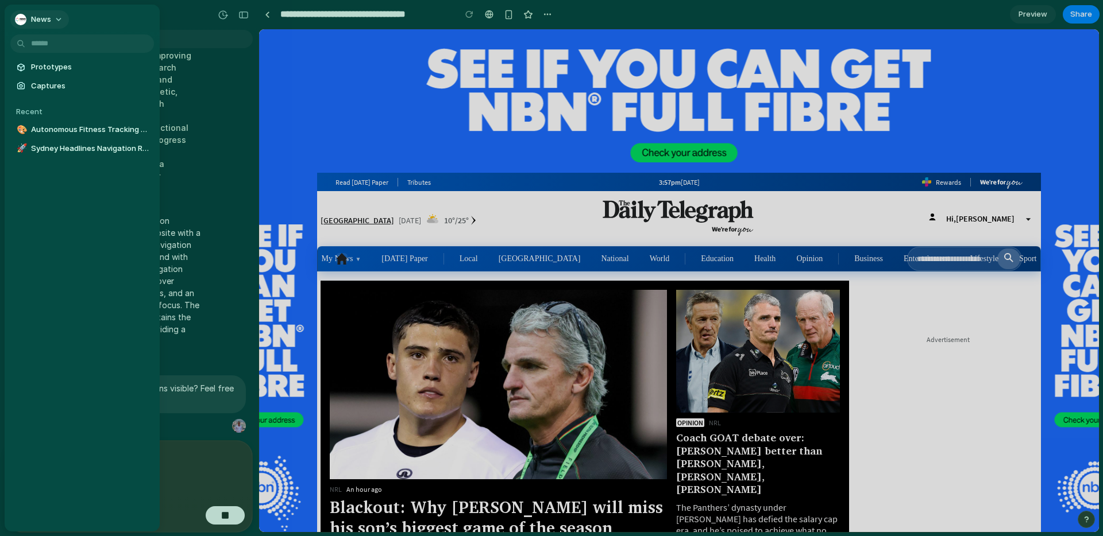
click at [44, 16] on span "News" at bounding box center [41, 19] width 20 height 11
click at [194, 67] on div "Settings Invite members Change theme Sign out" at bounding box center [551, 268] width 1103 height 536
click at [91, 129] on span "Autonomous Fitness Tracking Theme Change" at bounding box center [90, 129] width 118 height 11
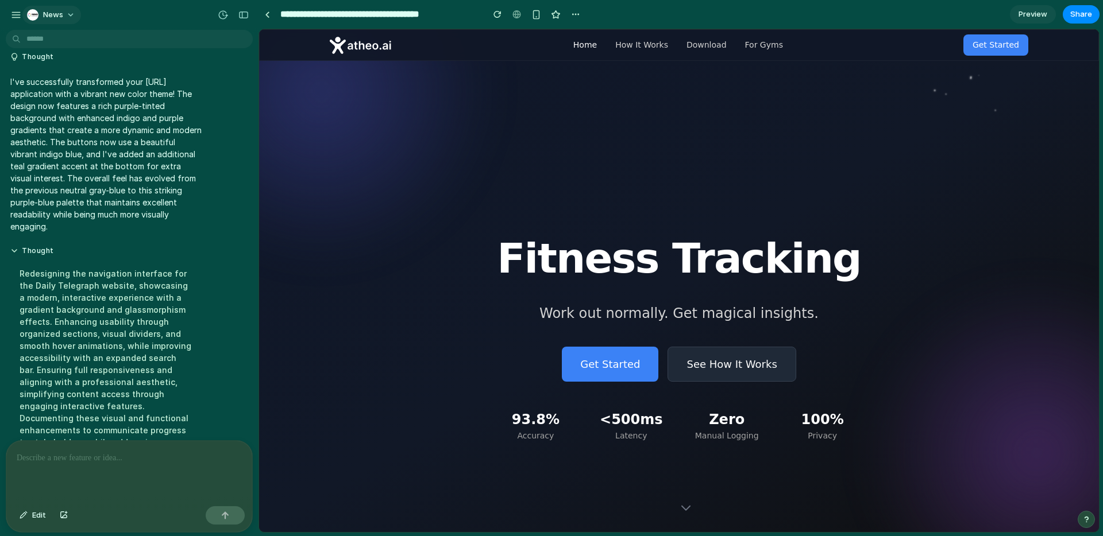
click at [61, 17] on span "News" at bounding box center [53, 14] width 20 height 11
click at [27, 10] on div "Settings Invite members Change theme Sign out" at bounding box center [551, 268] width 1103 height 536
click at [11, 16] on div "button" at bounding box center [16, 15] width 10 height 10
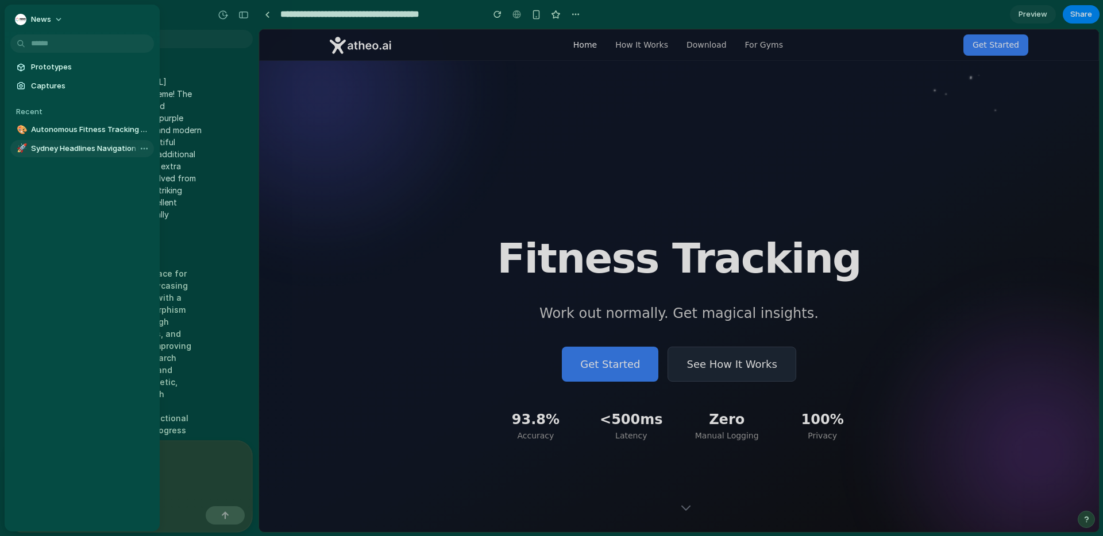
click at [63, 150] on span "Sydney Headlines Navigation Redesign" at bounding box center [90, 148] width 118 height 11
type input "**********"
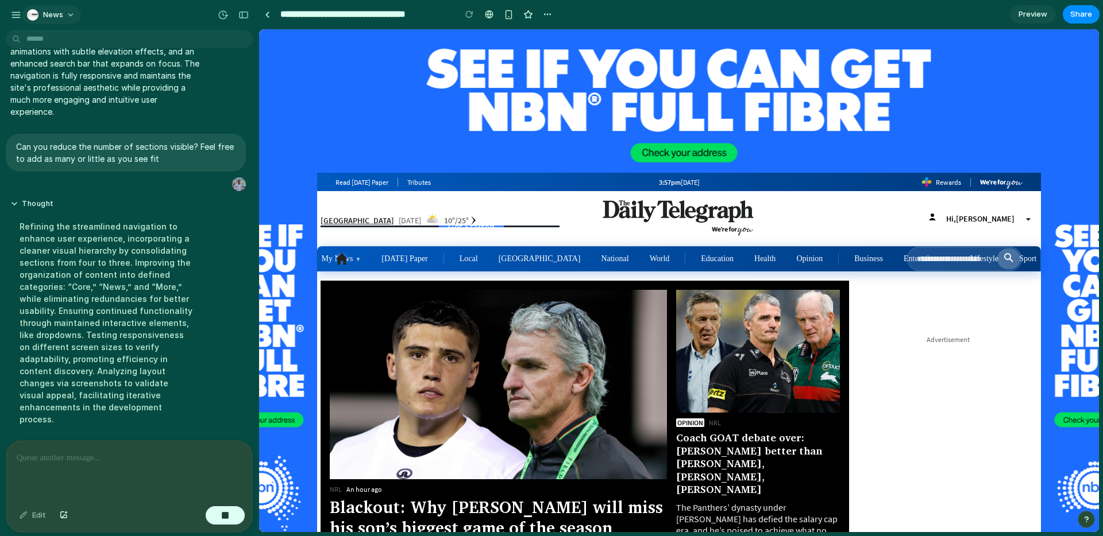
scroll to position [178, 0]
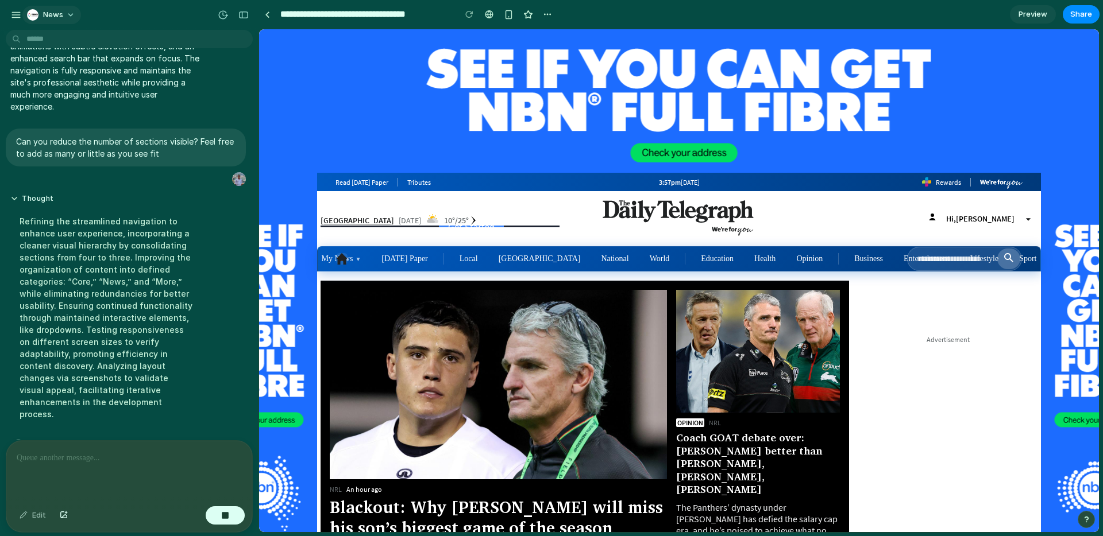
click at [22, 14] on div "News" at bounding box center [45, 15] width 71 height 18
click at [17, 18] on div "button" at bounding box center [16, 15] width 10 height 10
click at [154, 395] on div "Refining the streamlined navigation to enhance user experience, incorporating a…" at bounding box center [106, 317] width 192 height 219
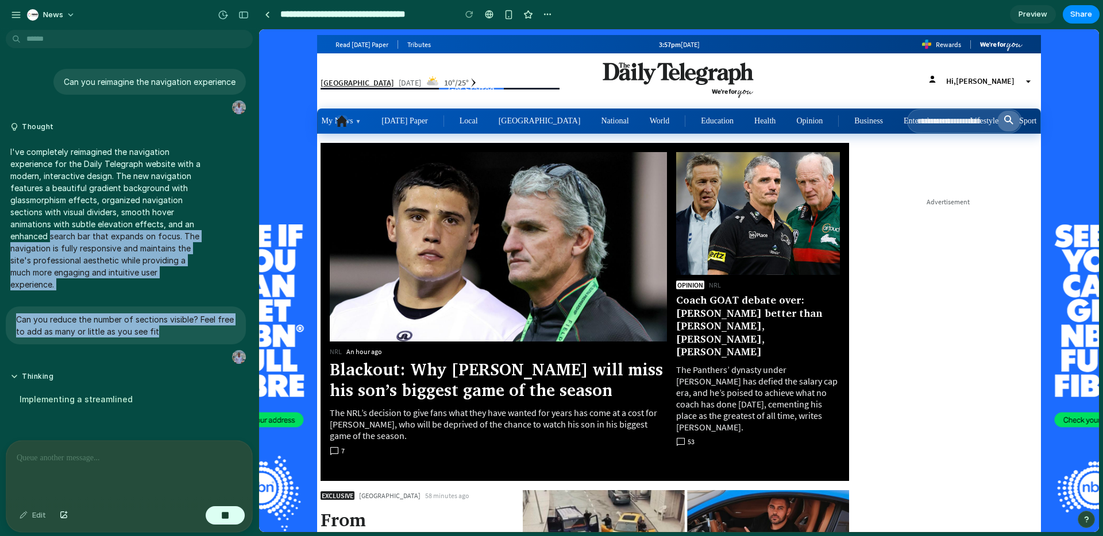
scroll to position [0, 0]
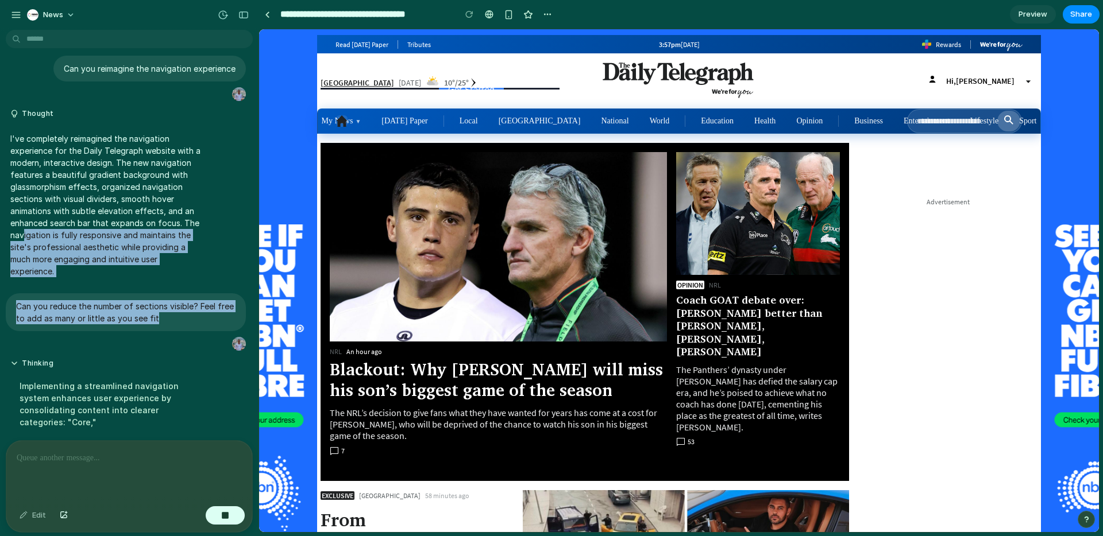
drag, startPoint x: 196, startPoint y: 256, endPoint x: 22, endPoint y: 241, distance: 175.2
click at [22, 241] on div "Can you reimagine the navigation experience Thought I've completely reimagined …" at bounding box center [126, 245] width 252 height 396
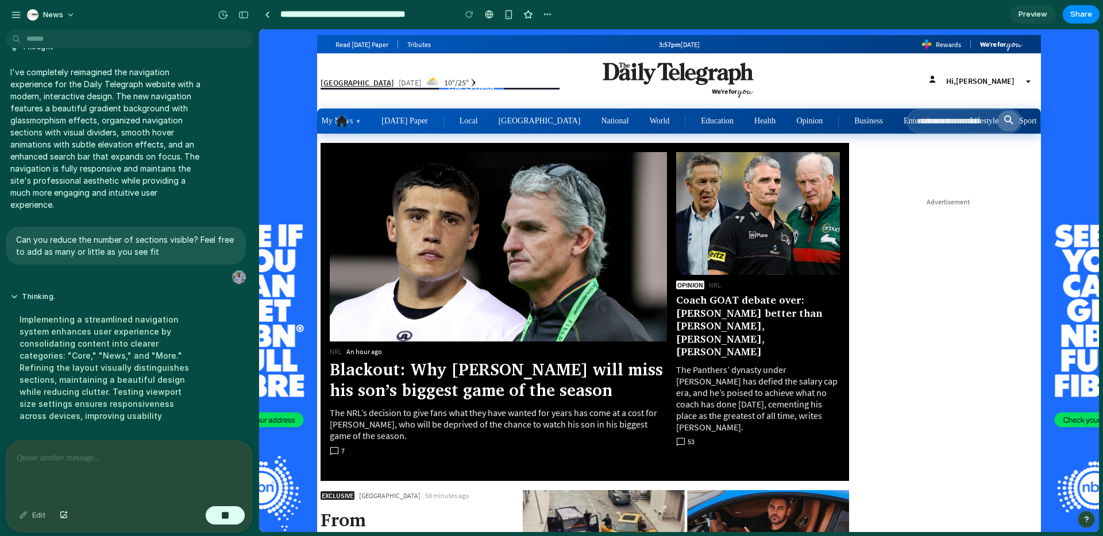
click at [123, 327] on div "Implementing a streamlined navigation system enhances user experience by consol…" at bounding box center [106, 368] width 192 height 122
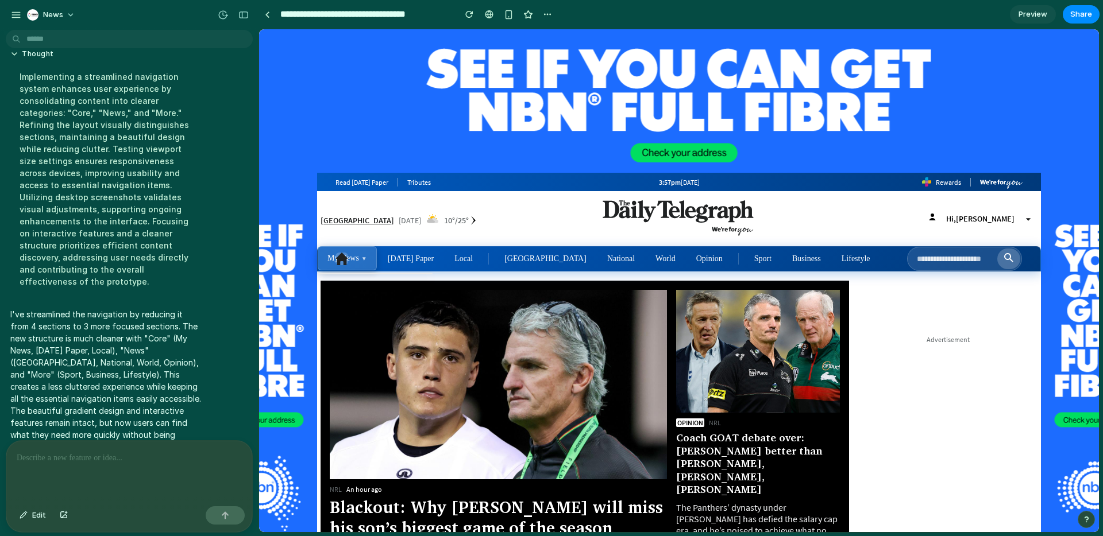
click at [346, 254] on icon at bounding box center [341, 259] width 13 height 13
click at [408, 256] on link "Today's Paper" at bounding box center [410, 258] width 65 height 24
click at [992, 257] on input "text" at bounding box center [928, 259] width 134 height 21
click at [923, 263] on input "text" at bounding box center [928, 259] width 134 height 21
click at [498, 264] on link "NSW" at bounding box center [546, 258] width 102 height 24
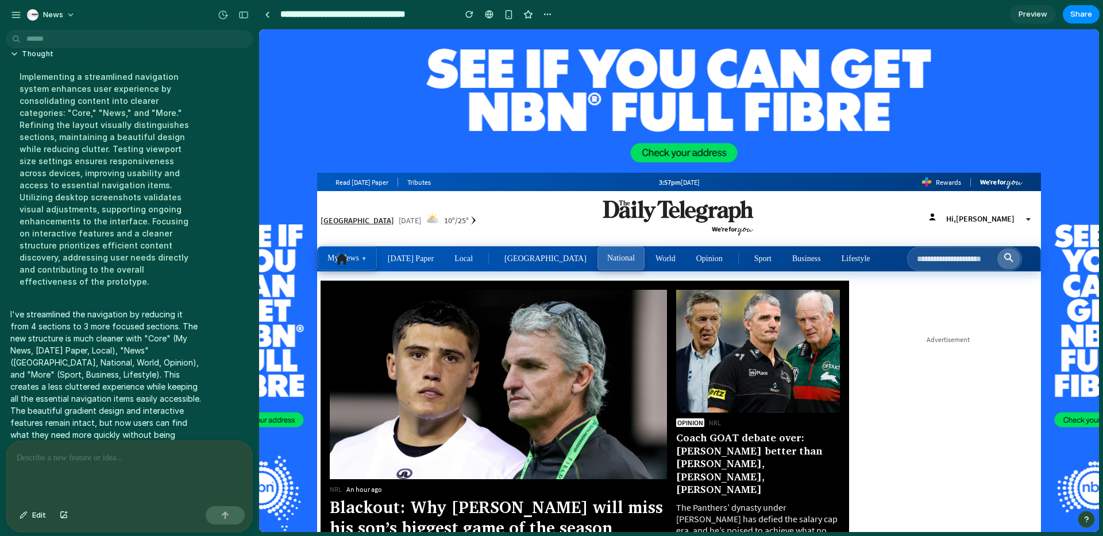
click at [597, 257] on link "National" at bounding box center [620, 258] width 47 height 24
click at [686, 261] on link "Opinion" at bounding box center [709, 258] width 46 height 24
click at [782, 264] on link "Business" at bounding box center [806, 258] width 48 height 24
click at [744, 261] on link "Sport" at bounding box center [762, 258] width 37 height 24
click at [832, 258] on link "Lifestyle" at bounding box center [856, 258] width 48 height 24
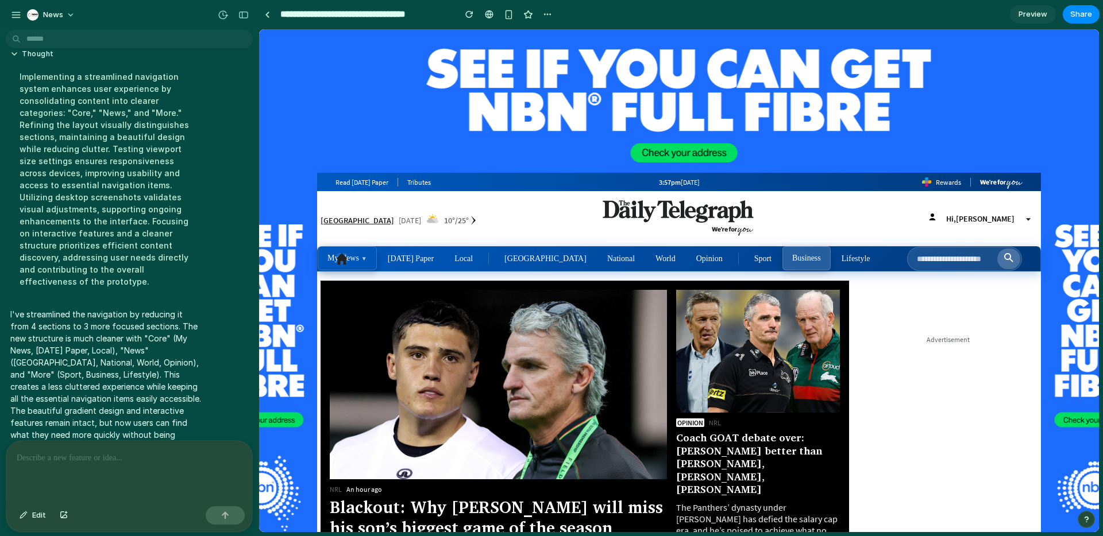
click at [782, 260] on link "Business" at bounding box center [806, 258] width 48 height 24
click at [17, 11] on div "button" at bounding box center [16, 15] width 10 height 10
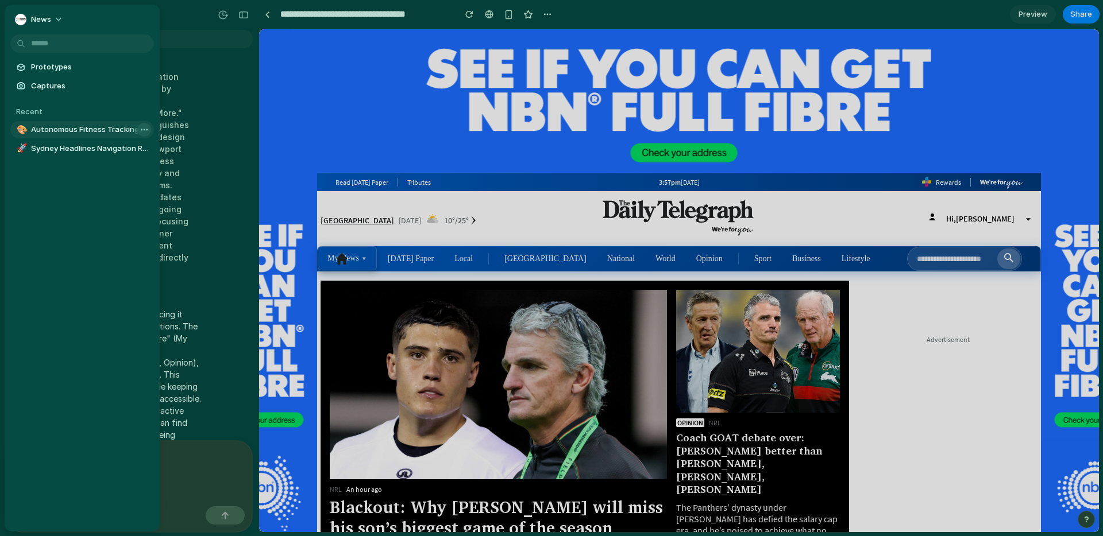
click at [137, 130] on body "**********" at bounding box center [551, 268] width 1103 height 536
click at [168, 188] on span "Delete" at bounding box center [162, 189] width 24 height 11
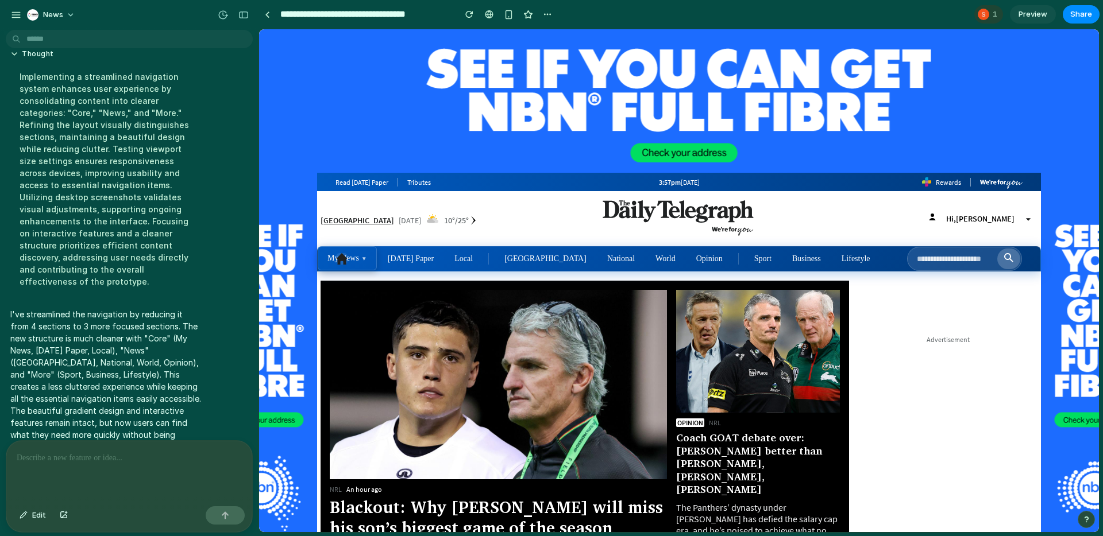
click at [905, 28] on section "**********" at bounding box center [678, 14] width 841 height 29
click at [996, 23] on div "1" at bounding box center [988, 14] width 29 height 18
click at [994, 16] on span "1" at bounding box center [996, 14] width 8 height 11
click at [932, 14] on div "Seen by Sybilla Kenny" at bounding box center [551, 268] width 1103 height 536
click at [993, 14] on span "1" at bounding box center [996, 14] width 8 height 11
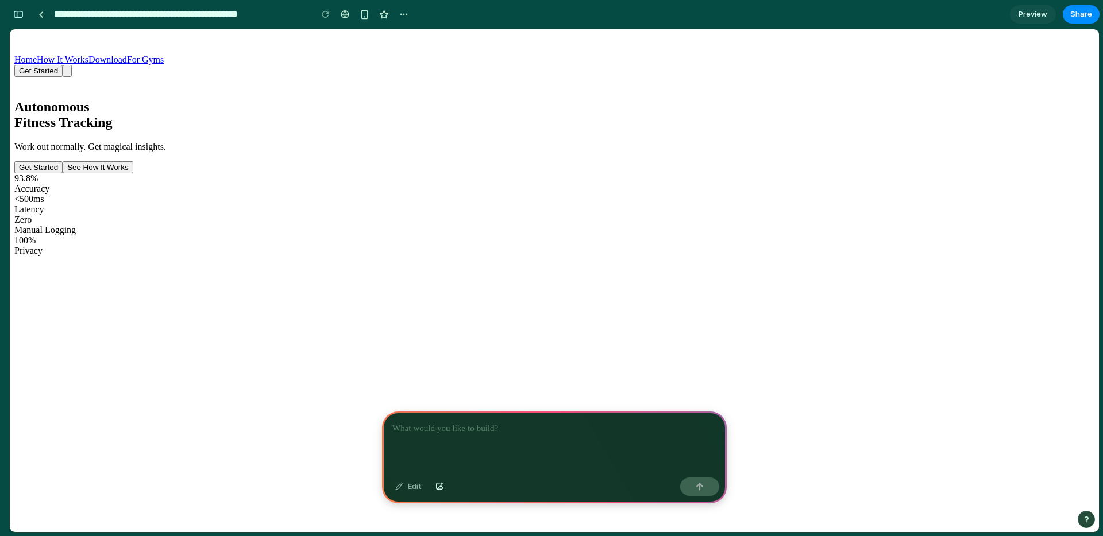
click at [543, 443] on div at bounding box center [554, 442] width 345 height 61
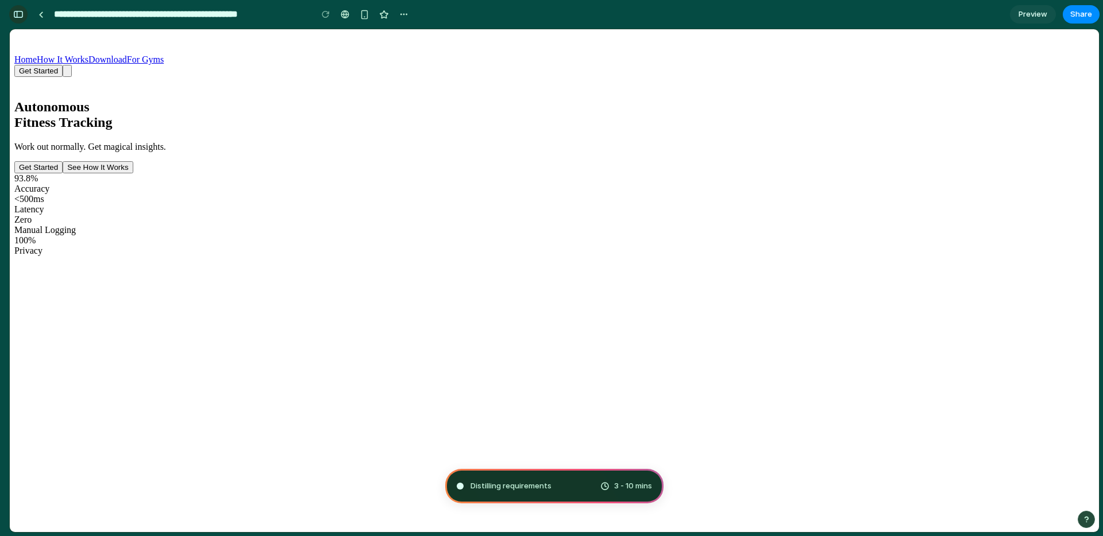
type input "**********"
click at [22, 16] on div "button" at bounding box center [18, 14] width 10 height 8
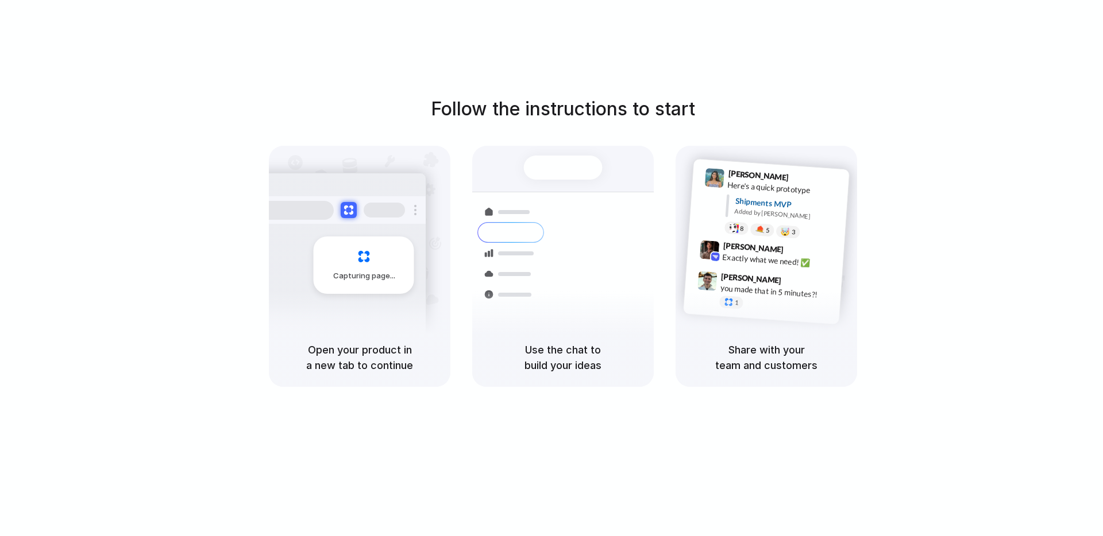
click at [559, 170] on div at bounding box center [563, 168] width 79 height 24
